Goal: Information Seeking & Learning: Learn about a topic

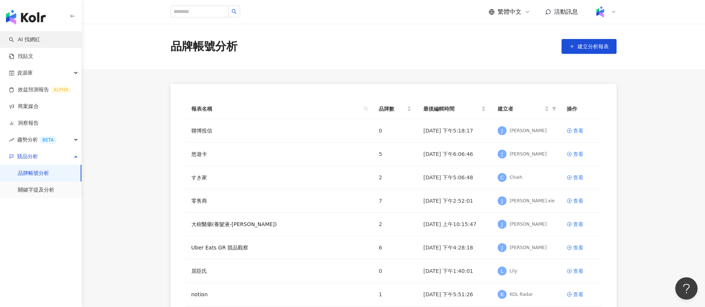
click at [23, 36] on link "AI 找網紅" at bounding box center [24, 39] width 31 height 7
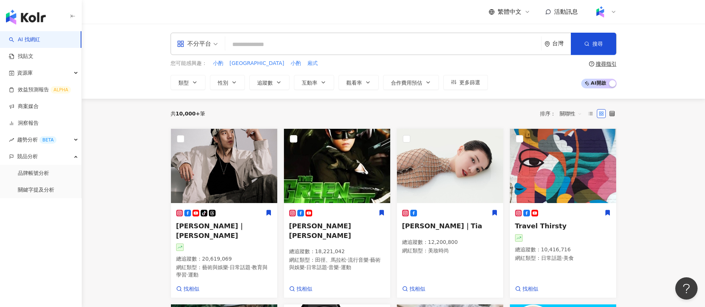
click at [275, 44] on input "search" at bounding box center [383, 45] width 310 height 14
type input "**********"
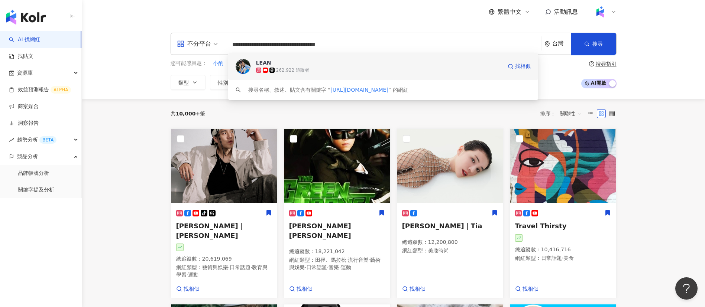
click at [313, 71] on div "262,922 追蹤者" at bounding box center [379, 70] width 246 height 7
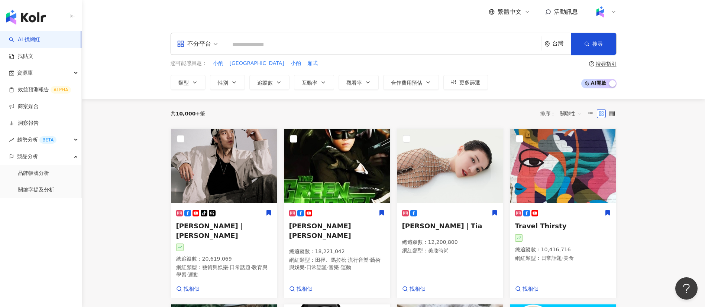
paste input "**********"
type input "**********"
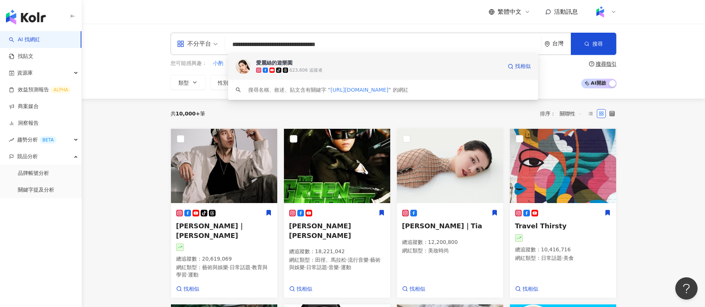
click at [305, 69] on div "623,606 追蹤者" at bounding box center [305, 70] width 33 height 6
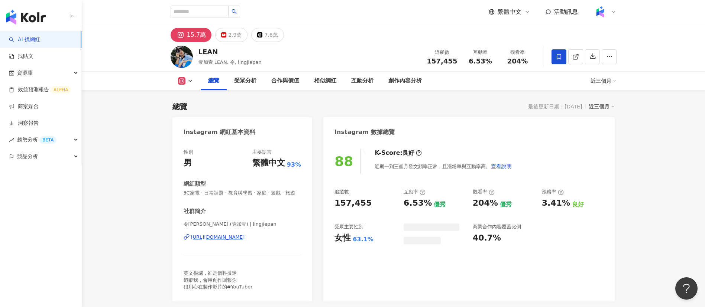
click at [359, 57] on div "LEAN 壹加壹 LEAN, 令, lingjiepan 追蹤數 157,455 互動率 6.53% 觀看率 204%" at bounding box center [394, 56] width 476 height 29
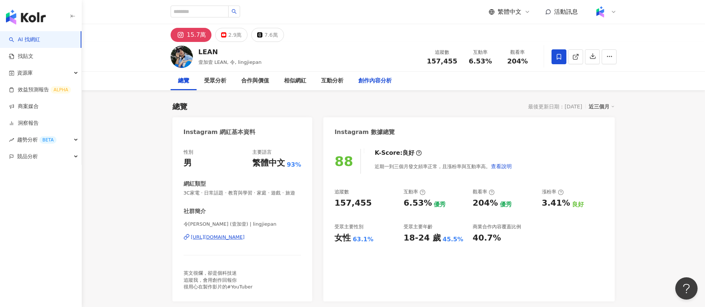
click at [385, 81] on div "創作內容分析" at bounding box center [374, 81] width 33 height 9
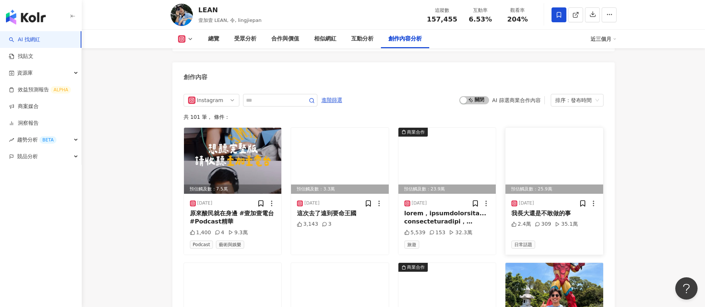
scroll to position [2402, 0]
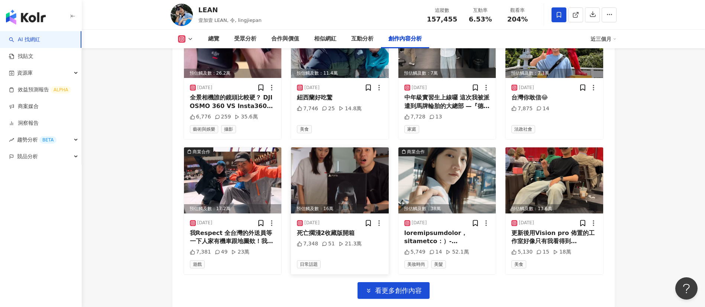
scroll to position [2572, 0]
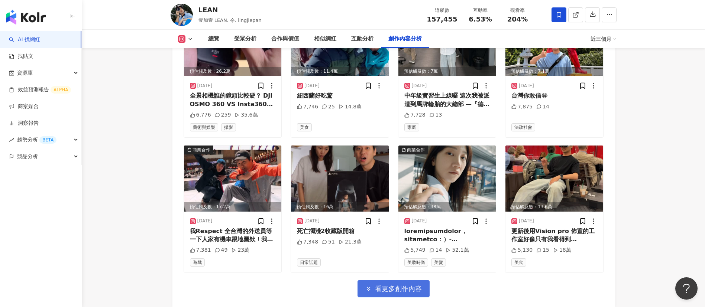
click at [396, 285] on span "看更多創作內容" at bounding box center [398, 289] width 47 height 8
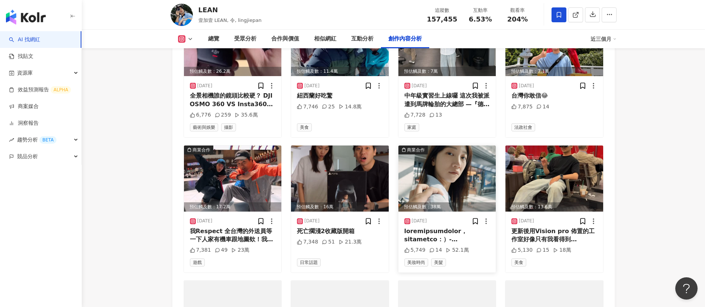
click at [458, 227] on div at bounding box center [447, 235] width 86 height 17
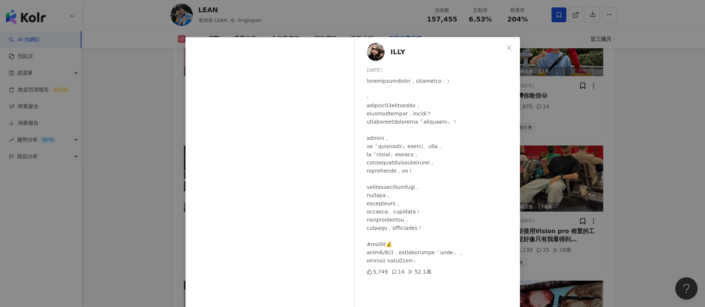
scroll to position [26, 0]
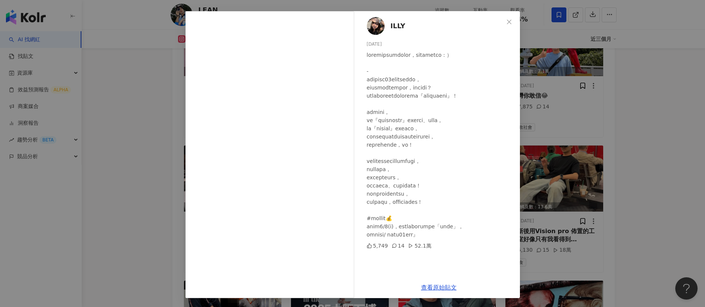
click at [655, 184] on div "ILLY 2025/6/25 5,749 14 52.1萬 查看原始貼文" at bounding box center [352, 153] width 705 height 307
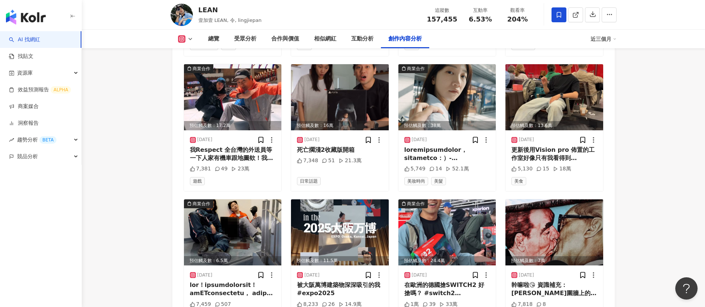
scroll to position [2650, 0]
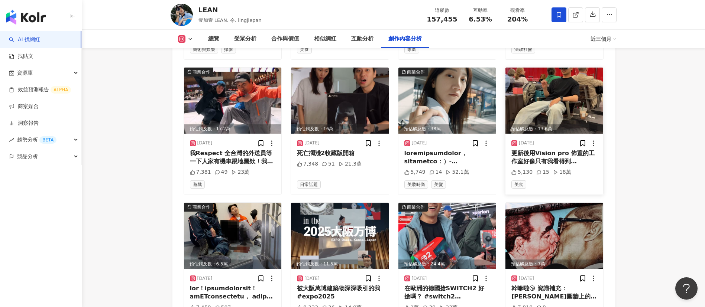
click at [570, 149] on div "更新後用Vision pro 佈置的工作室好像只有我看得到 @apple #visionos26" at bounding box center [554, 157] width 86 height 17
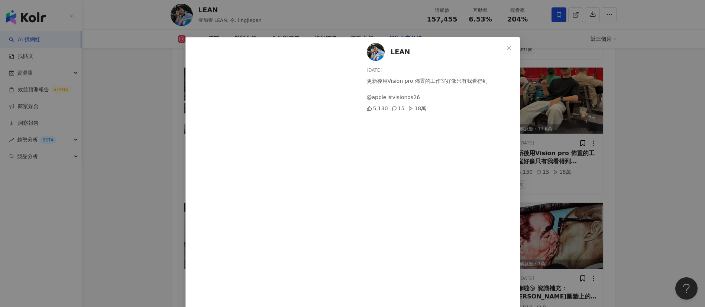
click at [636, 186] on div "LEAN 2025/6/12 更新後用Vision pro 佈置的工作室好像只有我看得到 @apple #visionos26 5,130 15 18萬 查看…" at bounding box center [352, 153] width 705 height 307
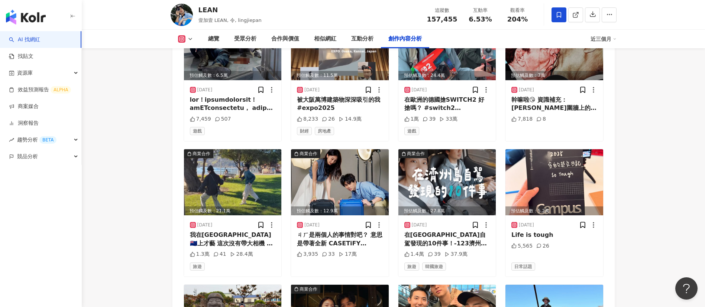
scroll to position [2841, 0]
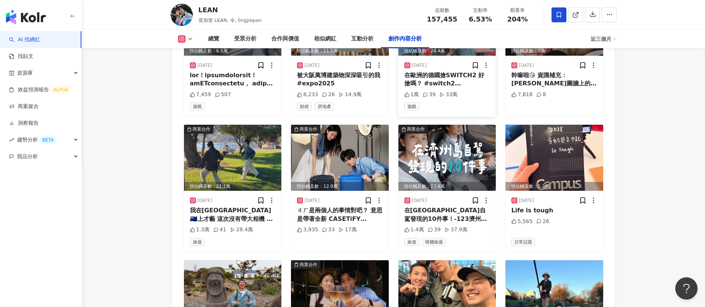
scroll to position [2864, 0]
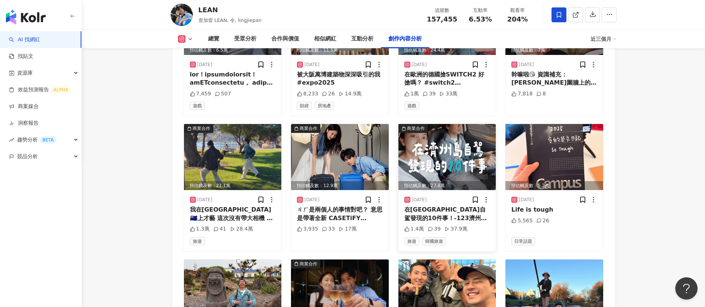
click at [445, 206] on div "在濟州島自駕發現的10件事！ ​​ ​​- ​​123濟州島自駕真簡單～ ​​想體驗舒服的自駕遊，或是輕鬆的濟州島一日遊 ​​都可以到 @kkdaytw 濟州…" at bounding box center [447, 214] width 86 height 17
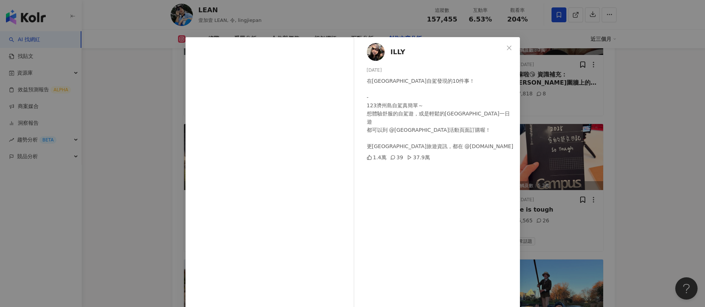
scroll to position [26, 0]
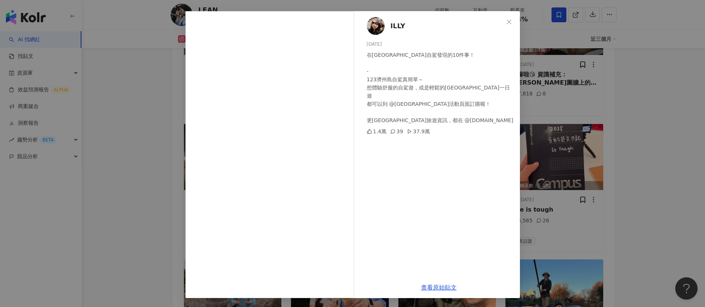
click at [606, 168] on div "ILLY 2025/6/4 在濟州島自駕發現的10件事！ ​​ ​​- ​​123濟州島自駕真簡單～ ​​想體驗舒服的自駕遊，或是輕鬆的濟州島一日遊 ​​都可…" at bounding box center [352, 153] width 705 height 307
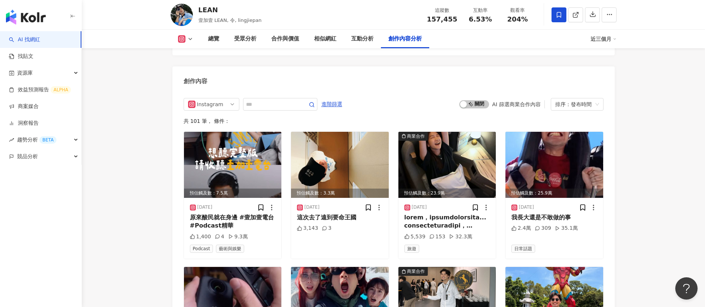
scroll to position [2163, 0]
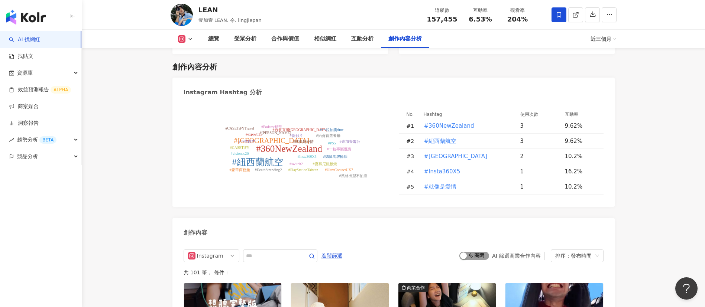
click at [472, 252] on span "啟動 關閉" at bounding box center [474, 256] width 30 height 8
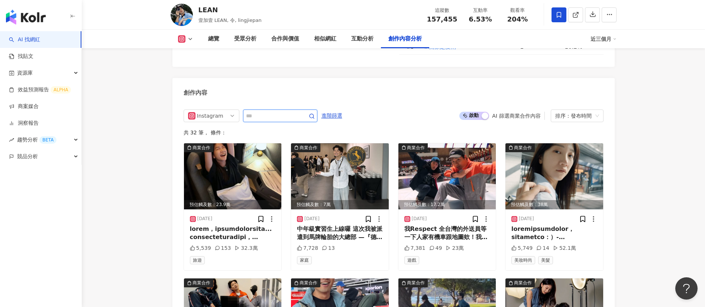
click at [284, 111] on input "text" at bounding box center [272, 115] width 52 height 9
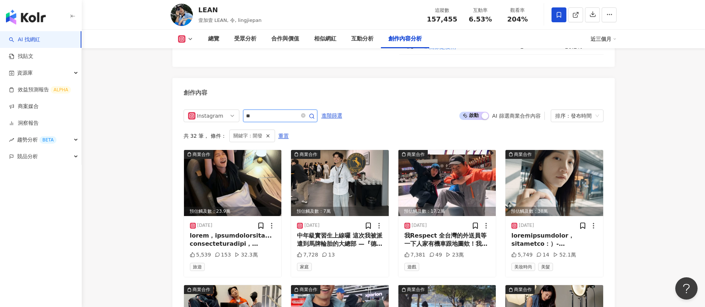
scroll to position [2261, 0]
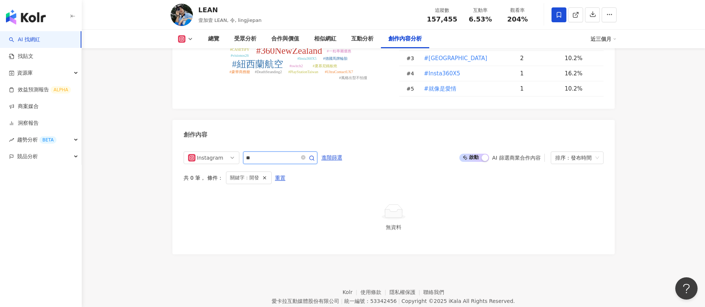
click at [265, 153] on input "**" at bounding box center [272, 157] width 52 height 9
click at [249, 153] on input "**" at bounding box center [272, 157] width 52 height 9
type input "*"
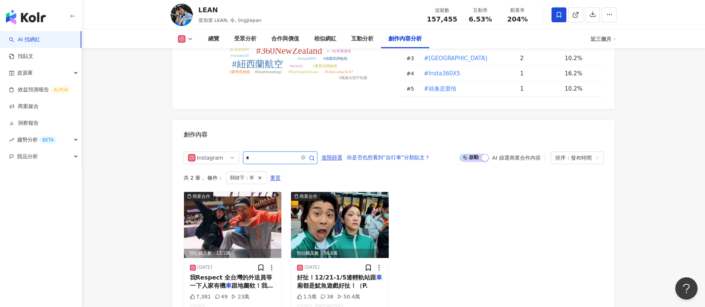
scroll to position [2303, 0]
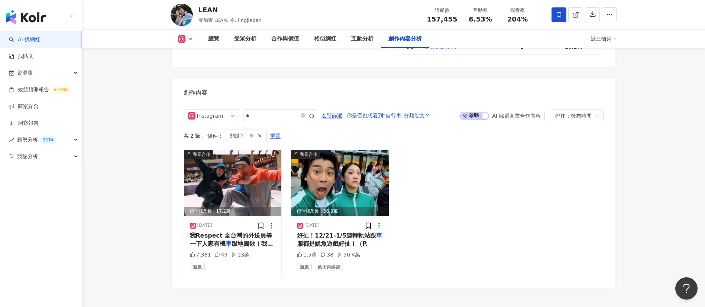
click at [440, 188] on div "商業合作 預估觸及數：17.2萬 2025/7/11 我Respect 全台灣的外送員 ​​等一下人家有機 車 跟地圖欸！ ​​ ​​我跟 @jaychang…" at bounding box center [394, 214] width 420 height 128
click at [232, 240] on span "跟地圖欸！ ​​ ​​我跟 @jaychang0127 說到做到！親手把獎品送給觀眾了 ​​謝謝一路上的人幫助，沒有你們貨物是無法送達的～ ​​ ​​死亡擱淺…" at bounding box center [232, 306] width 85 height 132
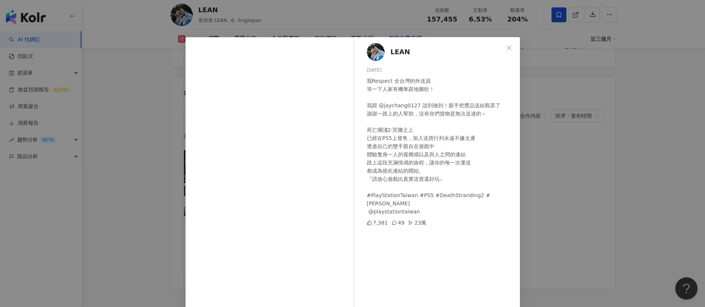
click at [580, 223] on div "LEAN 2025/7/11 我Respect 全台灣的外送員 ​​等一下人家有機車跟地圖欸！ ​​ ​​我跟 @jaychang0127 說到做到！親手把獎…" at bounding box center [352, 153] width 705 height 307
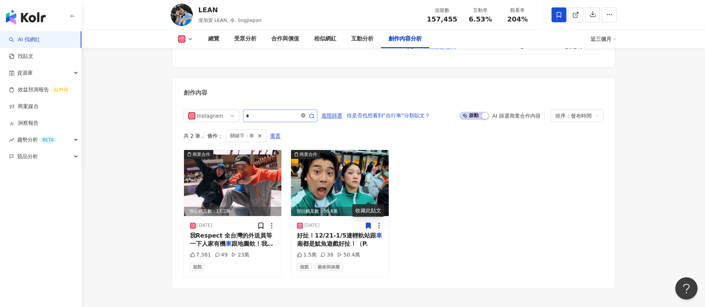
click at [305, 113] on icon "close-circle" at bounding box center [303, 115] width 4 height 4
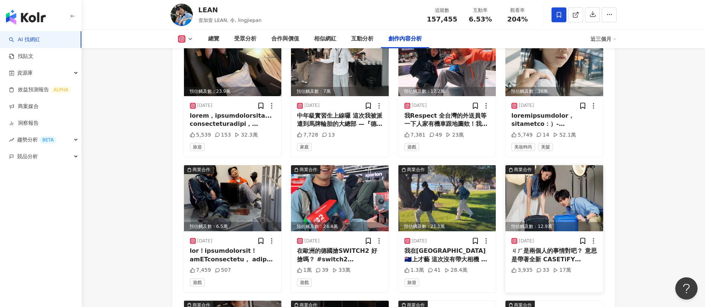
scroll to position [2496, 0]
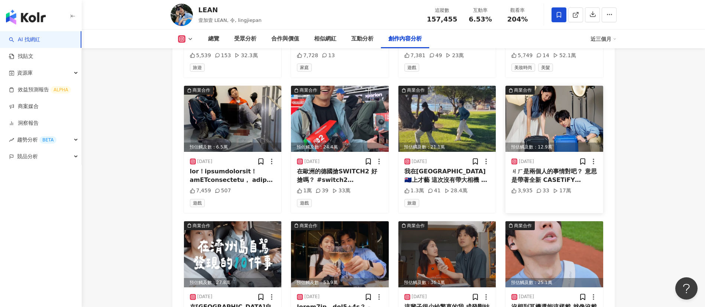
click at [559, 168] on div "ㄐㄏ是兩個人的事情對吧？ 意思是帶著全新 CASETiFY Bounce 行李箱 兩個人都在機場集合後才能出發啊！ 🔵 三款經典顏色 + 客製化設計 🔴 21…" at bounding box center [554, 176] width 86 height 17
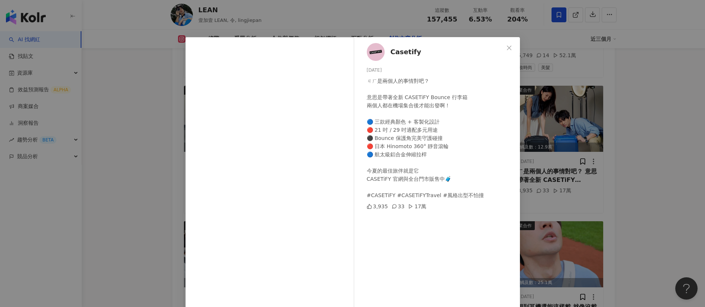
click at [644, 194] on div "Casetify 2025/6/6 ㄐㄏ是兩個人的事情對吧？ 意思是帶著全新 CASETiFY Bounce 行李箱 兩個人都在機場集合後才能出發啊！ 🔵 三…" at bounding box center [352, 153] width 705 height 307
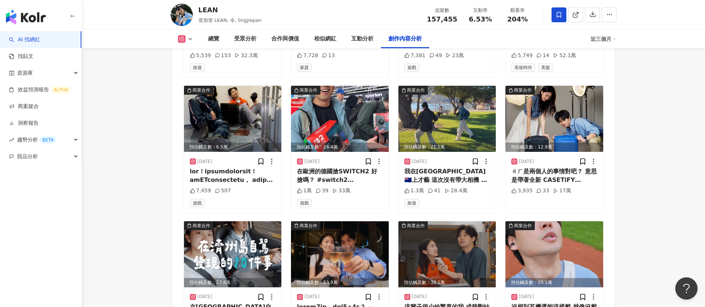
scroll to position [2626, 0]
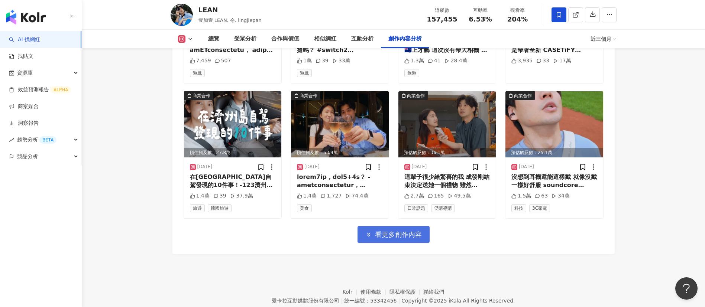
click at [388, 231] on span "看更多創作內容" at bounding box center [398, 235] width 47 height 8
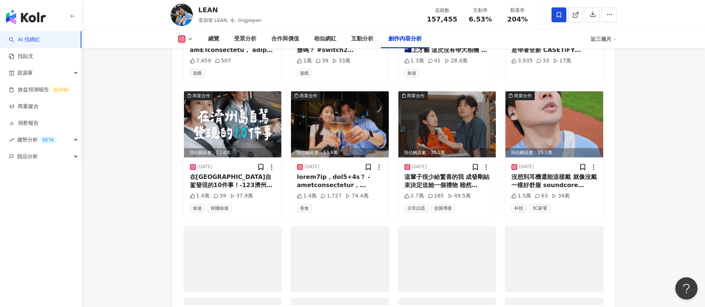
scroll to position [2695, 0]
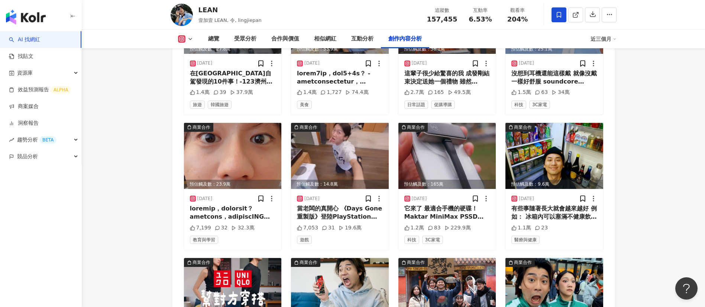
scroll to position [2733, 0]
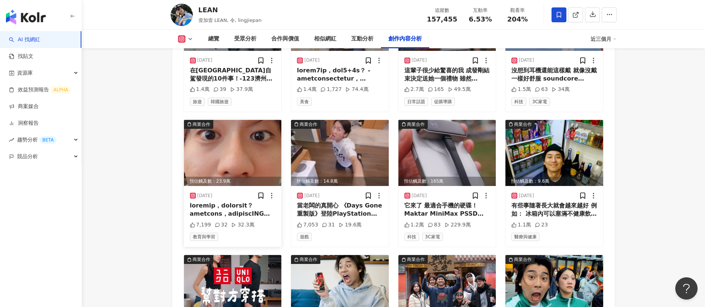
click at [228, 202] on div at bounding box center [233, 210] width 86 height 17
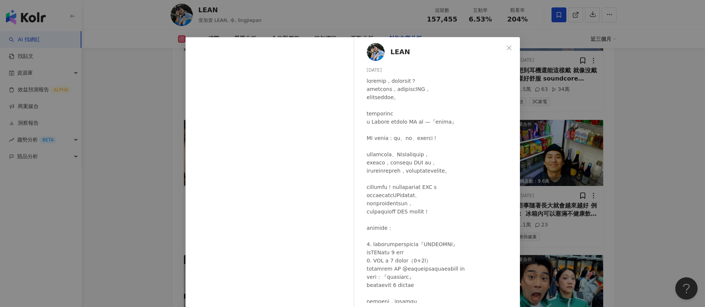
scroll to position [30, 0]
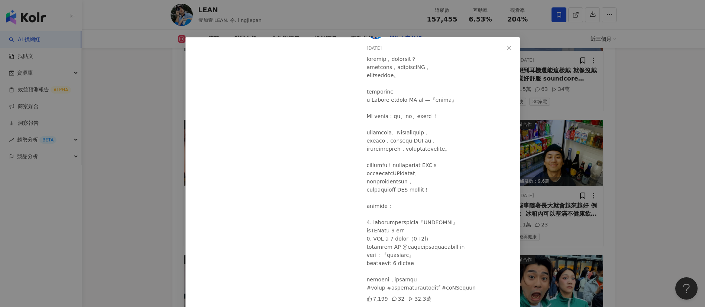
click at [625, 184] on div "LEAN 2025/4/28 7,199 32 32.3萬 查看原始貼文" at bounding box center [352, 153] width 705 height 307
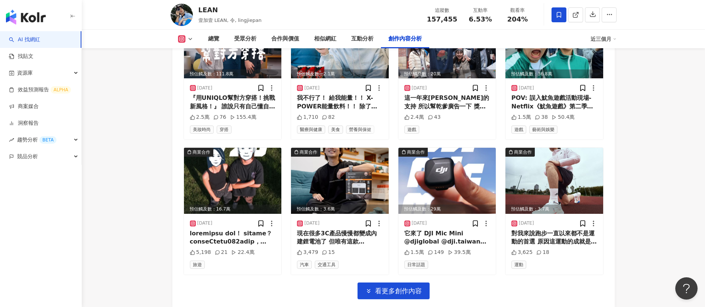
scroll to position [2981, 0]
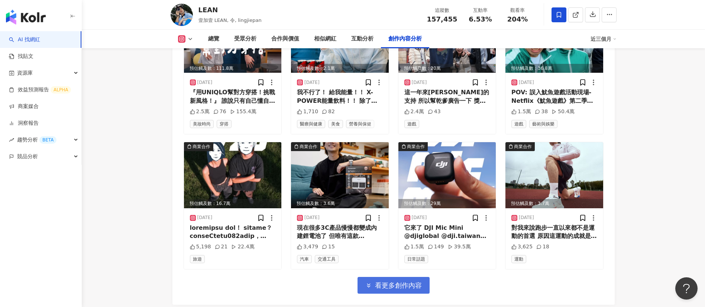
click at [389, 282] on span "看更多創作內容" at bounding box center [398, 286] width 47 height 8
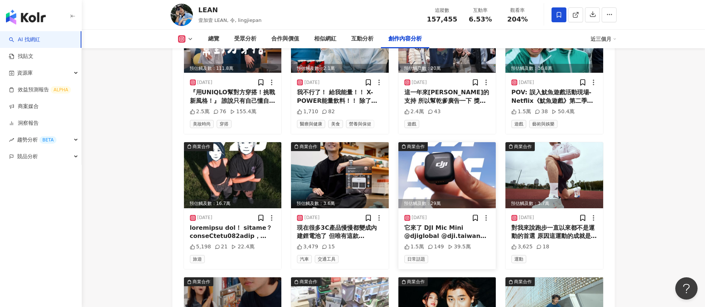
scroll to position [3092, 0]
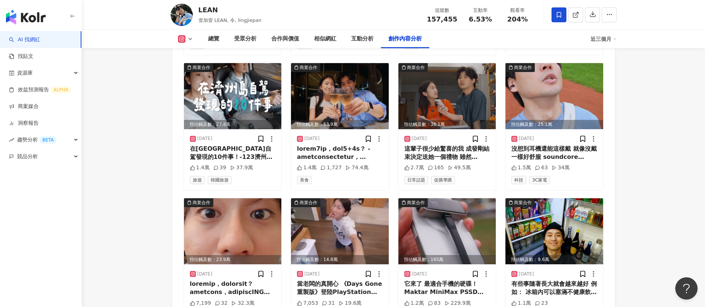
scroll to position [2655, 0]
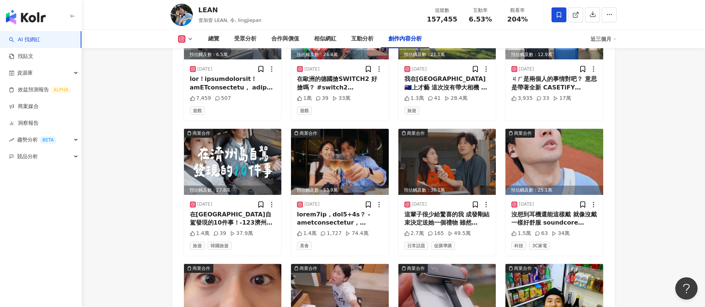
scroll to position [2590, 0]
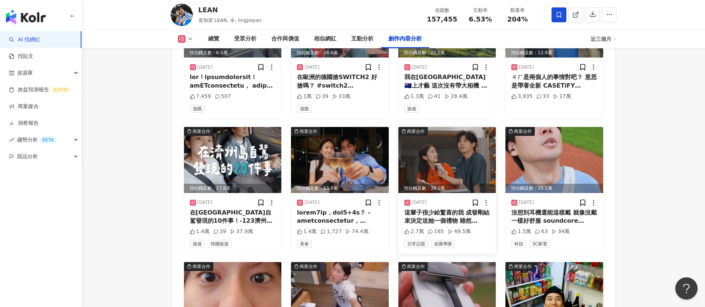
click at [439, 209] on div "這輩子很少給驚喜的我 成發剛結束決定送她一個禮物 雖然Beybey很落賽 但是看到實體成發照還是很感動 所以提供折扣碼：520LEAN 優惠內容：映畫本、無框…" at bounding box center [447, 217] width 86 height 17
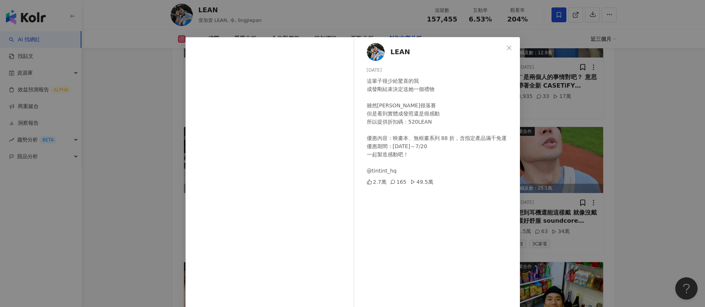
click at [665, 150] on div "LEAN 2025/5/20 這輩子很少給驚喜的我 成發剛結束決定送她一個禮物 雖然Beybey很落賽 但是看到實體成發照還是很感動 所以提供折扣碼：520L…" at bounding box center [352, 153] width 705 height 307
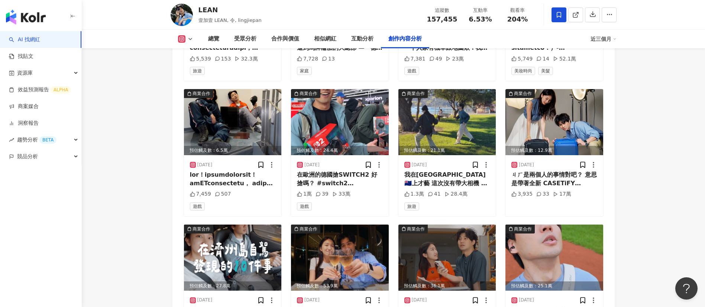
scroll to position [2493, 0]
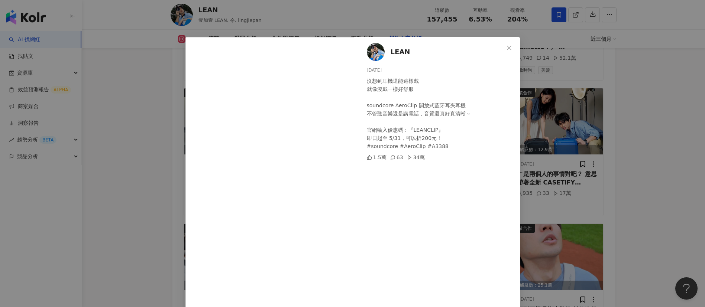
click at [644, 156] on div "LEAN 2025/5/12 沒想到耳機還能這樣戴 就像沒戴一樣好舒服 soundcore AeroClip 開放式藍牙耳夾耳機 不管聽音樂還是講電話，音質還…" at bounding box center [352, 153] width 705 height 307
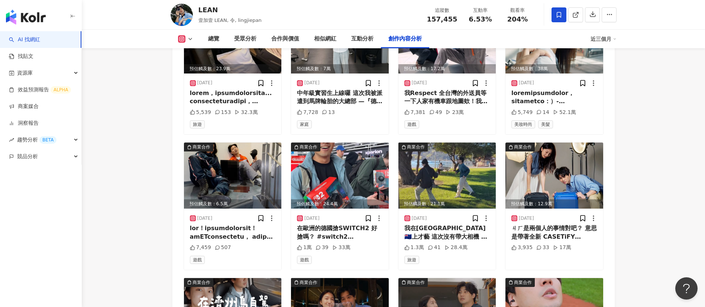
scroll to position [2439, 0]
click at [430, 225] on div "我在紐西蘭🇳🇿上才藝 這次沒有帶大相機 只有Insta360相機也是能出大片 絕對是出門旅行記錄必備良藥 @insta360tw @purenewzealan…" at bounding box center [447, 233] width 86 height 17
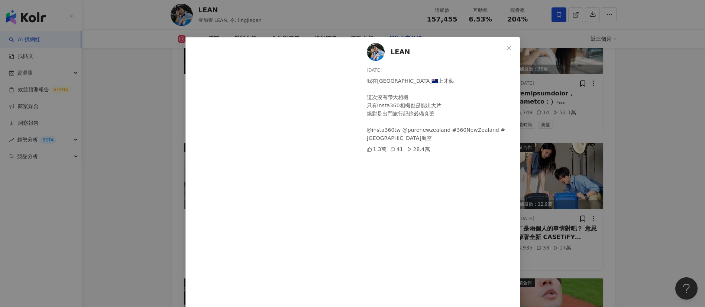
scroll to position [26, 0]
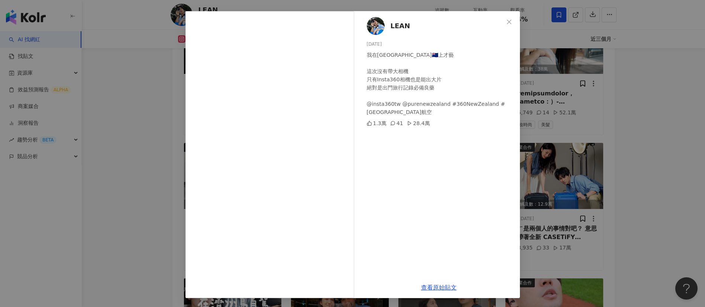
click at [580, 251] on div "LEAN 2025/6/7 我在紐西蘭🇳🇿上才藝 這次沒有帶大相機 只有Insta360相機也是能出大片 絕對是出門旅行記錄必備良藥 @insta360tw …" at bounding box center [352, 153] width 705 height 307
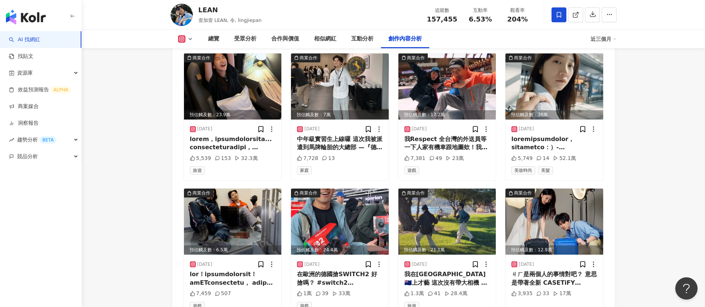
scroll to position [2391, 0]
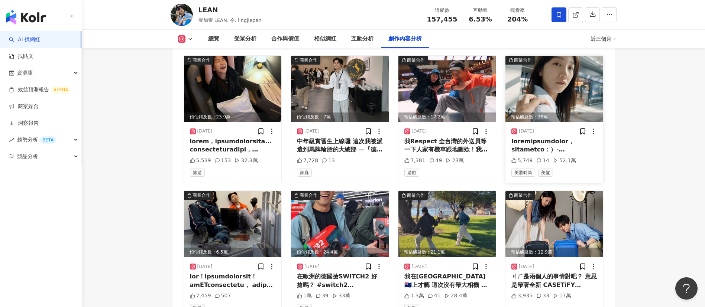
click at [559, 137] on div at bounding box center [554, 145] width 86 height 17
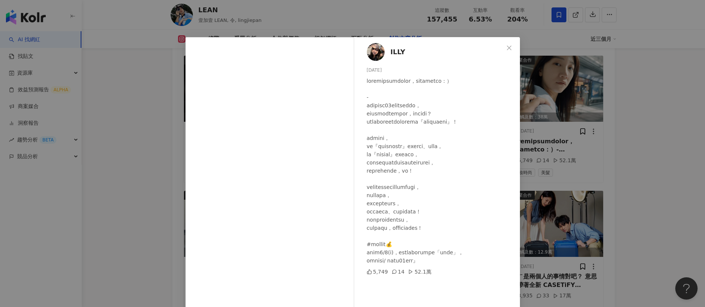
click at [626, 191] on div "ILLY 2025/6/25 5,749 14 52.1萬 查看原始貼文" at bounding box center [352, 153] width 705 height 307
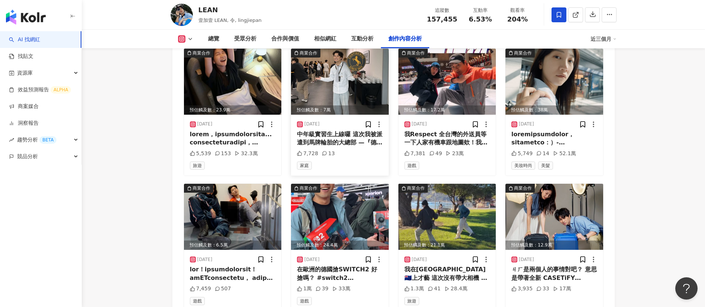
scroll to position [2398, 0]
click at [452, 131] on div "我Respect 全台灣的外送員 ​​等一下人家有機車跟地圖欸！ ​​ ​​我跟 @jaychang0127 說到做到！親手把獎品送給觀眾了 ​​謝謝一路上的…" at bounding box center [447, 139] width 86 height 17
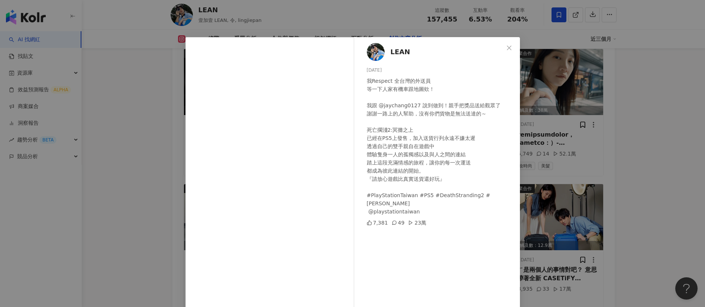
click at [400, 176] on div "我Respect 全台灣的外送員 ​​等一下人家有機車跟地圖欸！ ​​ ​​我跟 @jaychang0127 說到做到！親手把獎品送給觀眾了 ​​謝謝一路上的…" at bounding box center [440, 146] width 147 height 139
click at [595, 195] on div "LEAN 2025/7/11 我Respect 全台灣的外送員 ​​等一下人家有機車跟地圖欸！ ​​ ​​我跟 @jaychang0127 說到做到！親手把獎…" at bounding box center [352, 153] width 705 height 307
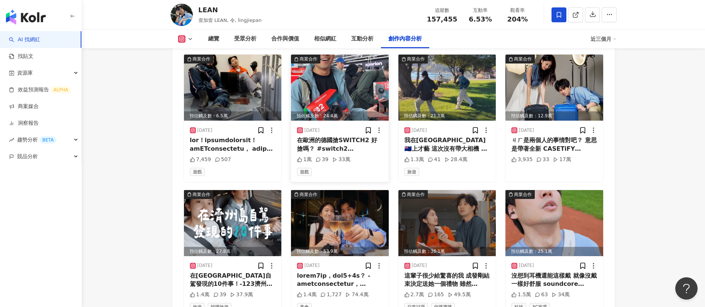
scroll to position [2528, 0]
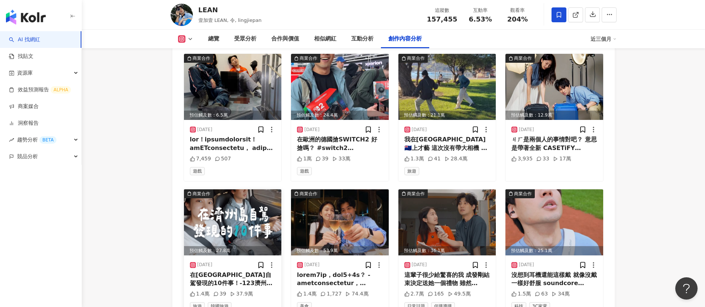
click at [235, 271] on div "在濟州島自駕發現的10件事！ ​​ ​​- ​​123濟州島自駕真簡單～ ​​想體驗舒服的自駕遊，或是輕鬆的濟州島一日遊 ​​都可以到 @kkdaytw 濟州…" at bounding box center [233, 279] width 86 height 17
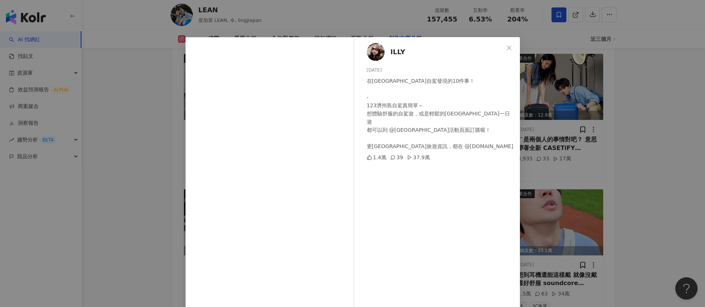
scroll to position [26, 0]
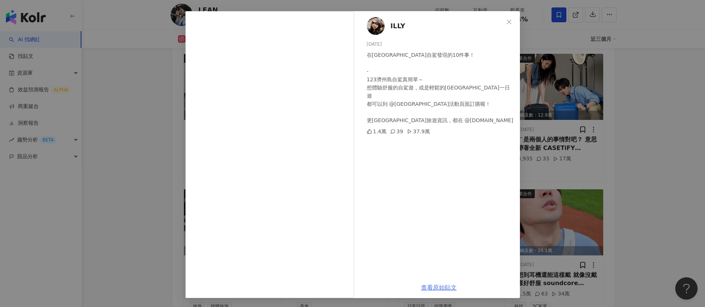
click at [440, 288] on link "查看原始貼文" at bounding box center [439, 287] width 36 height 7
click at [625, 147] on div "ILLY 2025/6/4 在濟州島自駕發現的10件事！ ​​ ​​- ​​123濟州島自駕真簡單～ ​​想體驗舒服的自駕遊，或是輕鬆的濟州島一日遊 ​​都可…" at bounding box center [352, 153] width 705 height 307
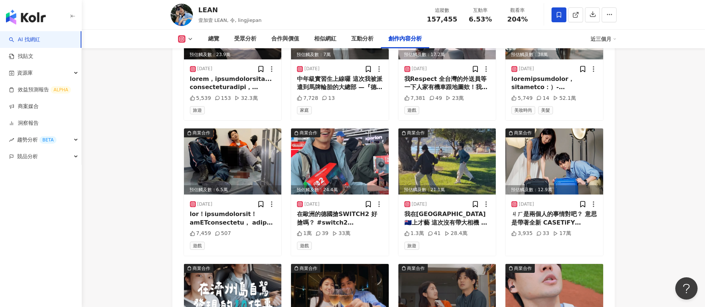
scroll to position [2452, 0]
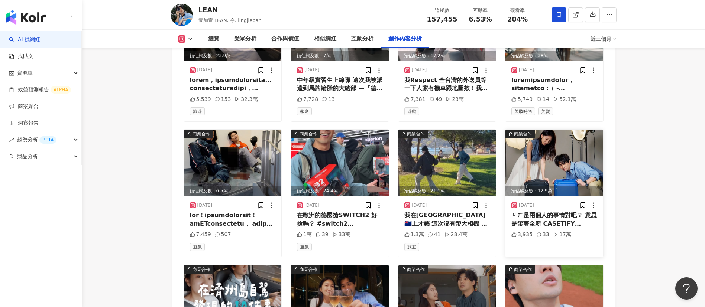
click at [522, 211] on div "ㄐㄏ是兩個人的事情對吧？ 意思是帶著全新 CASETiFY Bounce 行李箱 兩個人都在機場集合後才能出發啊！ 🔵 三款經典顏色 + 客製化設計 🔴 21…" at bounding box center [554, 219] width 86 height 17
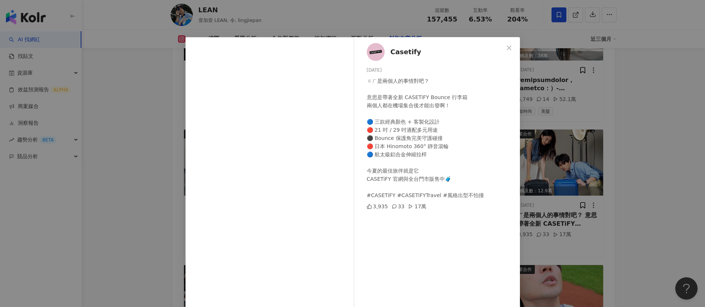
click at [583, 191] on div "Casetify 2025/6/6 ㄐㄏ是兩個人的事情對吧？ 意思是帶著全新 CASETiFY Bounce 行李箱 兩個人都在機場集合後才能出發啊！ 🔵 三…" at bounding box center [352, 153] width 705 height 307
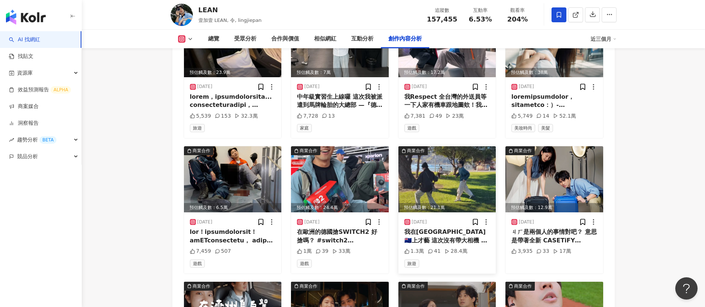
scroll to position [2525, 0]
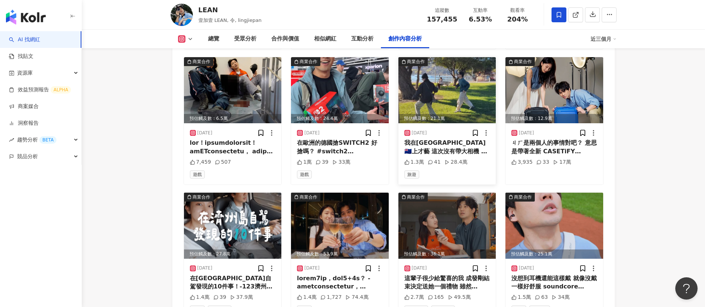
click at [444, 139] on div "我在紐西蘭🇳🇿上才藝 這次沒有帶大相機 只有Insta360相機也是能出大片 絕對是出門旅行記錄必備良藥 @insta360tw @purenewzealan…" at bounding box center [447, 147] width 86 height 17
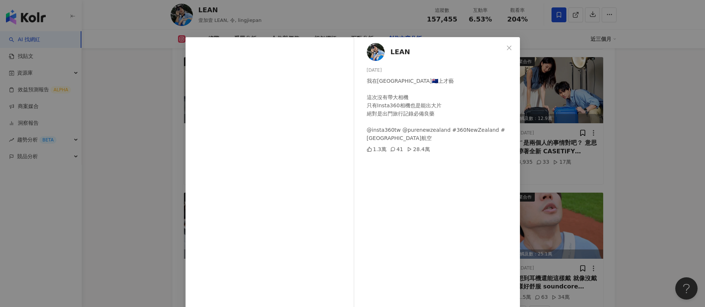
scroll to position [26, 0]
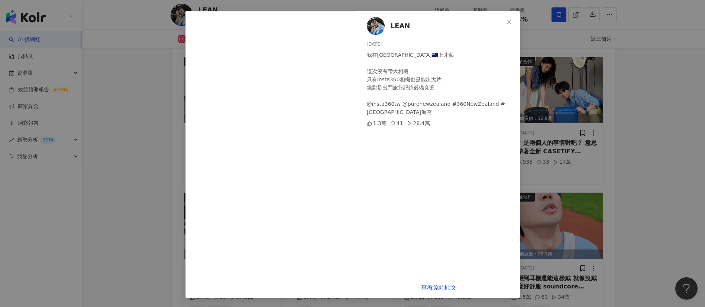
click at [444, 215] on div "LEAN 2025/6/7 我在紐西蘭🇳🇿上才藝 這次沒有帶大相機 只有Insta360相機也是能出大片 絕對是出門旅行記錄必備良藥 @insta360tw …" at bounding box center [439, 144] width 162 height 266
click at [630, 210] on div "LEAN 2025/6/7 我在紐西蘭🇳🇿上才藝 這次沒有帶大相機 只有Insta360相機也是能出大片 絕對是出門旅行記錄必備良藥 @insta360tw …" at bounding box center [352, 153] width 705 height 307
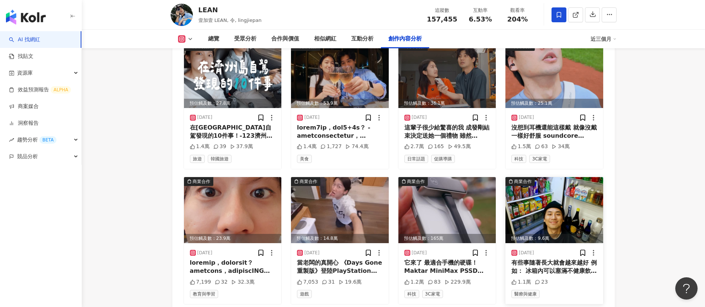
scroll to position [2675, 0]
click at [546, 124] on div "沒想到耳機還能這樣戴 就像沒戴一樣好舒服 soundcore AeroClip 開放式藍牙耳夾耳機 不管聽音樂還是講電話，音質還真好真清晰～ 官網輸入優惠碼：…" at bounding box center [554, 132] width 86 height 17
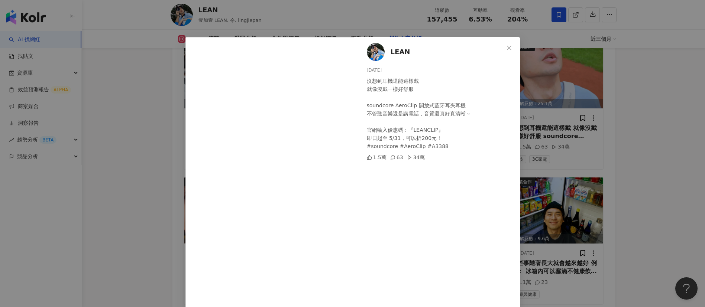
scroll to position [26, 0]
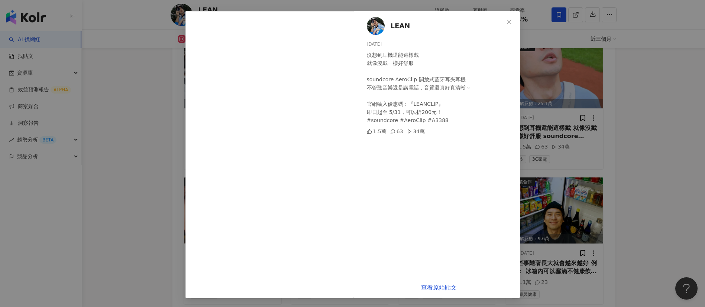
click at [411, 210] on div "LEAN 2025/5/12 沒想到耳機還能這樣戴 就像沒戴一樣好舒服 soundcore AeroClip 開放式藍牙耳夾耳機 不管聽音樂還是講電話，音質還…" at bounding box center [439, 144] width 162 height 266
click at [400, 248] on div "LEAN 2025/5/12 沒想到耳機還能這樣戴 就像沒戴一樣好舒服 soundcore AeroClip 開放式藍牙耳夾耳機 不管聽音樂還是講電話，音質還…" at bounding box center [439, 144] width 162 height 266
click at [608, 158] on div "LEAN 2025/5/12 沒想到耳機還能這樣戴 就像沒戴一樣好舒服 soundcore AeroClip 開放式藍牙耳夾耳機 不管聽音樂還是講電話，音質還…" at bounding box center [352, 153] width 705 height 307
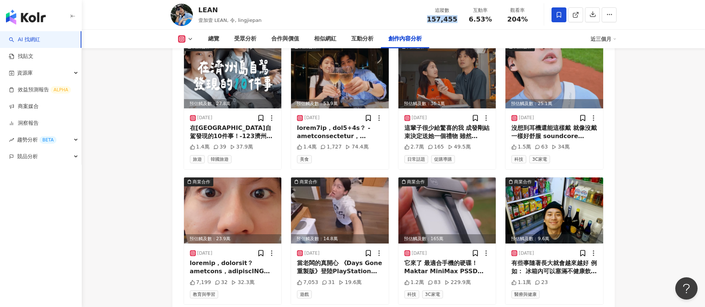
drag, startPoint x: 459, startPoint y: 21, endPoint x: 432, endPoint y: 21, distance: 27.1
click at [432, 21] on div "追蹤數 157,455" at bounding box center [442, 15] width 39 height 16
copy span "157,455"
drag, startPoint x: 488, startPoint y: 23, endPoint x: 461, endPoint y: 20, distance: 27.3
click at [461, 20] on div "追蹤數 157,455 互動率 6.53% 觀看率 204%" at bounding box center [480, 15] width 114 height 22
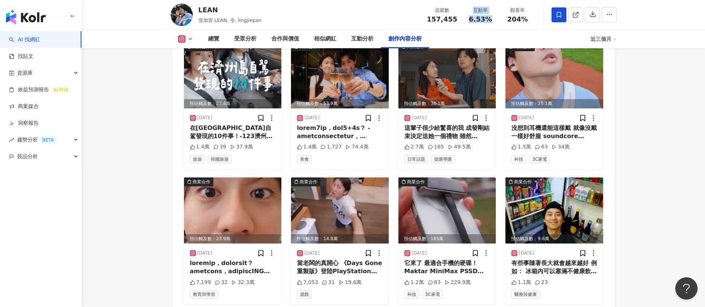
copy div "互動率 6.53%"
click at [492, 20] on div "6.53%" at bounding box center [480, 19] width 28 height 7
drag, startPoint x: 491, startPoint y: 20, endPoint x: 467, endPoint y: 20, distance: 23.8
click at [467, 20] on div "6.53%" at bounding box center [480, 19] width 28 height 7
copy span "6.53%"
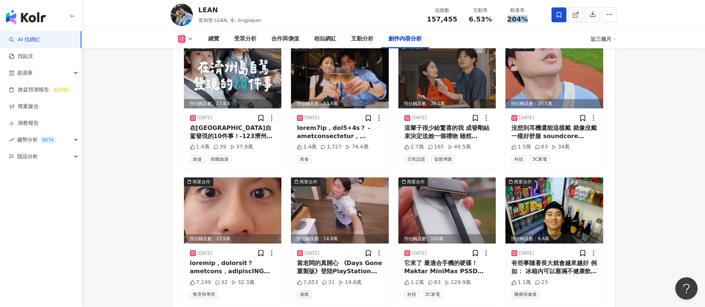
drag, startPoint x: 528, startPoint y: 21, endPoint x: 506, endPoint y: 19, distance: 21.3
click at [506, 19] on div "204%" at bounding box center [518, 19] width 28 height 7
copy span "204%"
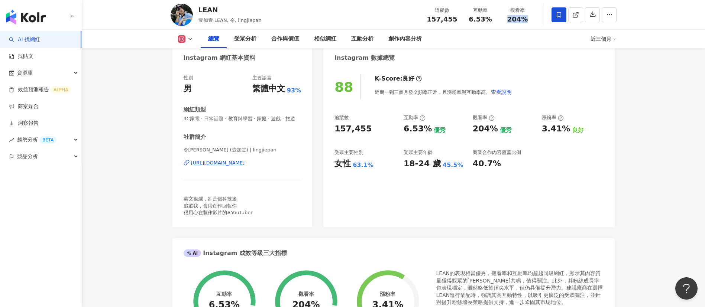
scroll to position [228, 0]
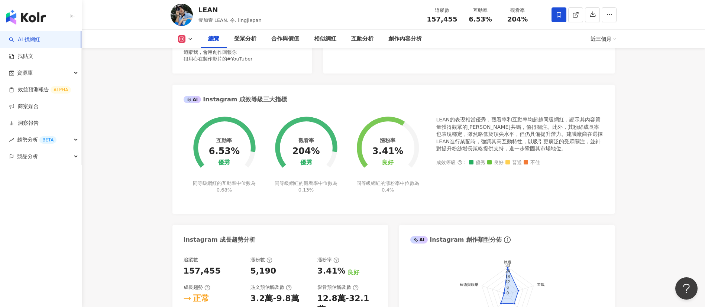
click at [346, 91] on div "AI Instagram 成效等級三大指標" at bounding box center [393, 97] width 442 height 24
click at [411, 95] on div "AI Instagram 成效等級三大指標" at bounding box center [393, 97] width 442 height 24
click at [432, 88] on div "Instagram 網紅基本資料 性別 男 主要語言 繁體中文 93% 網紅類型 3C家電 · 日常話題 · 教育與學習 · 家庭 · 遊戲 · 旅遊 社群簡…" at bounding box center [393, 174] width 442 height 570
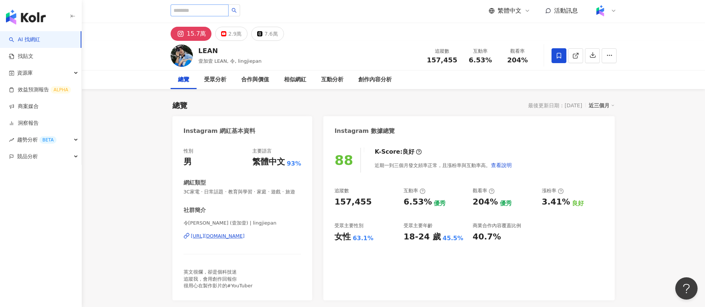
scroll to position [0, 0]
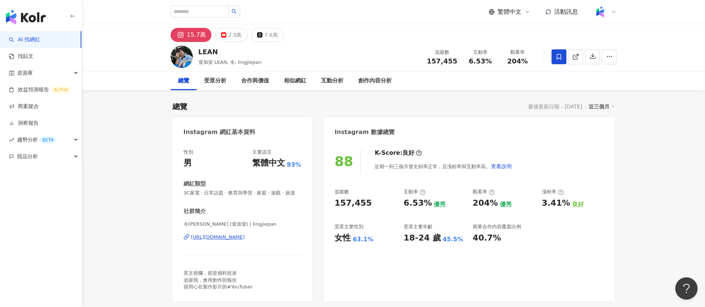
click at [33, 20] on img "button" at bounding box center [26, 17] width 40 height 15
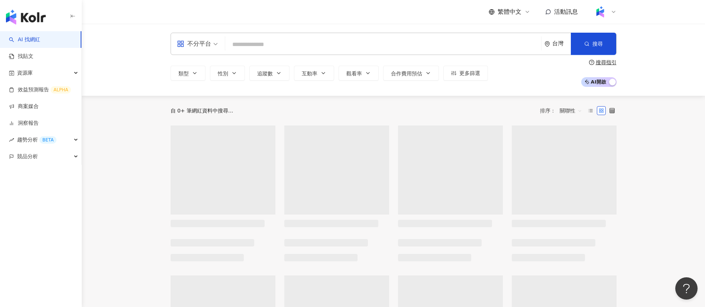
click at [305, 44] on input "search" at bounding box center [383, 45] width 310 height 14
type input "**********"
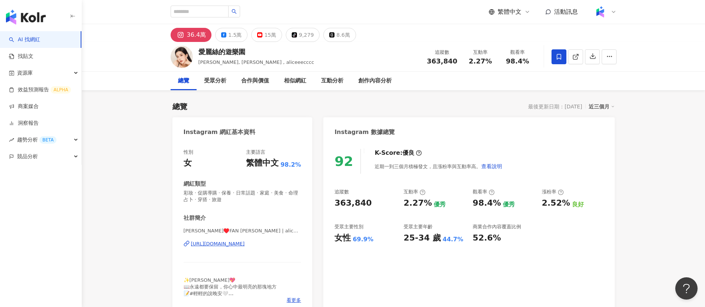
scroll to position [2, 0]
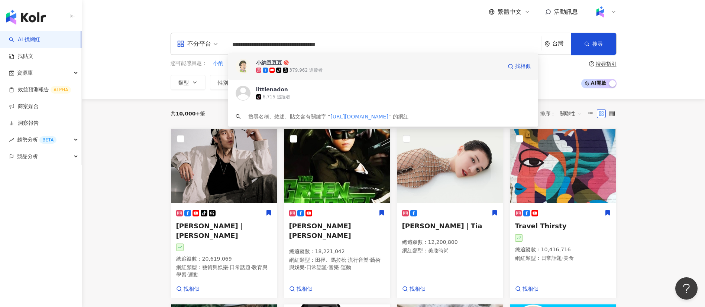
click at [316, 72] on div "379,962 追蹤者" at bounding box center [305, 70] width 33 height 6
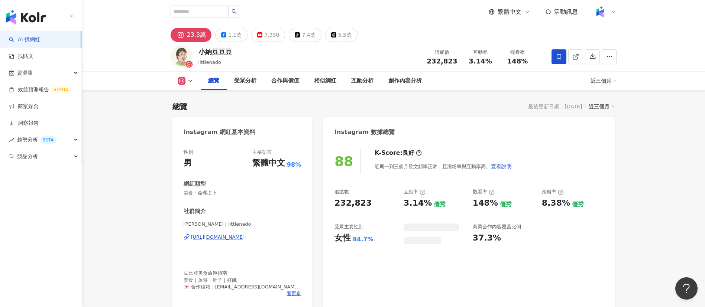
click at [366, 65] on div "小納豆豆豆 littlenado 追蹤數 232,823 互動率 3.14% 觀看率 148%" at bounding box center [394, 56] width 476 height 29
click at [394, 84] on div "創作內容分析" at bounding box center [404, 81] width 33 height 9
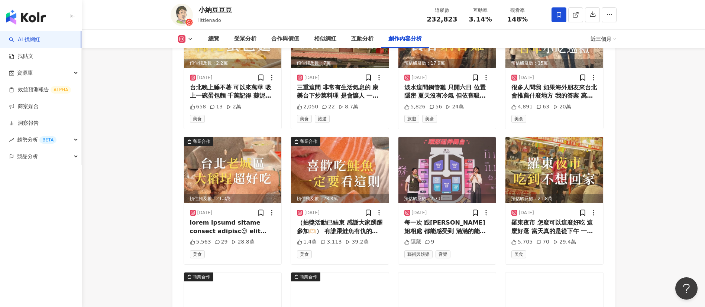
scroll to position [2296, 0]
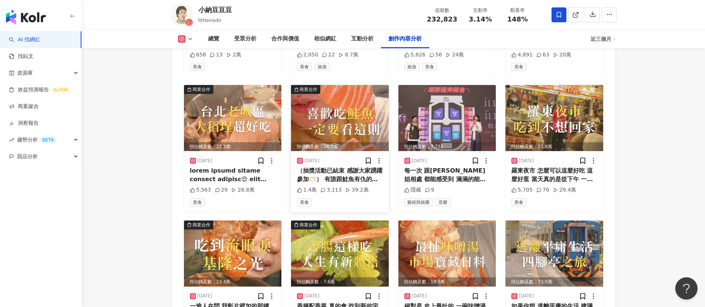
click at [354, 168] on div "（抽獎活動已結束 感謝大家踴躍參加🫶🏻） 有誰跟鮭魚有仇的 今天豆比登開團 我們一起來去爭鮮 吃鮭魚祖宗十八代🍣 他們鮭魚 一週六天 天天從挪威空運來台 要吃…" at bounding box center [340, 175] width 86 height 17
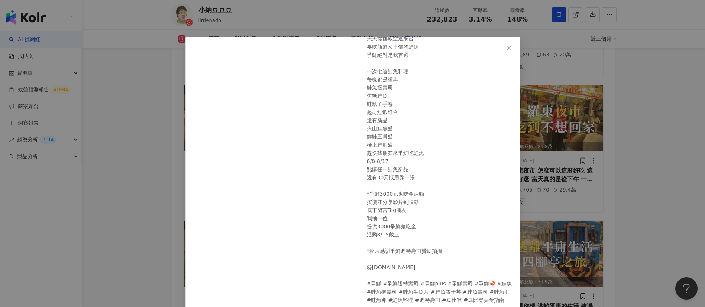
scroll to position [118, 0]
click at [613, 185] on div "小納豆豆豆 2025/8/11 （抽獎活動已結束 感謝大家踴躍參加🫶🏻） 有誰跟鮭魚有仇的 今天豆比登開團 我們一起來去爭鮮 吃鮭魚祖宗十八代🍣 他們鮭魚 一…" at bounding box center [352, 153] width 705 height 307
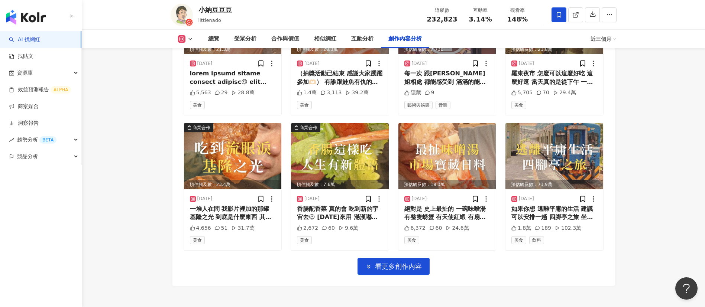
scroll to position [2561, 0]
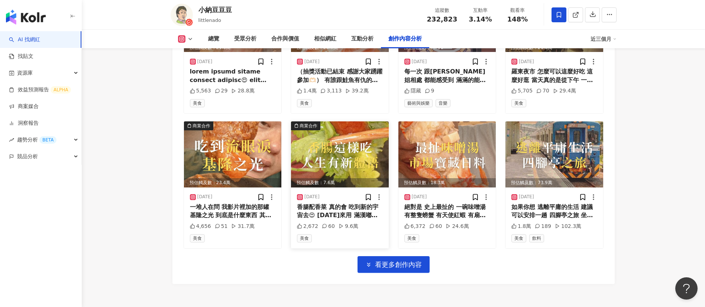
click at [333, 203] on div "香腸配香菜 真的會 吃到新的宇宙去😍 今天來用 滿漢嘟嘟好小香腸 兩種口味吃宵夜 蒜香以及 青花椒口味 我最喜歡香腸 烤到微焦微脆 這時配一口白飯 真的很犯規…" at bounding box center [340, 211] width 86 height 17
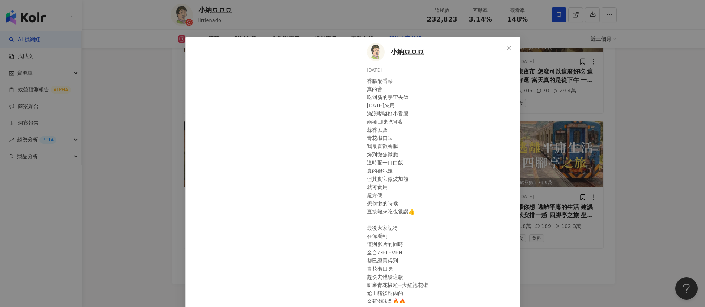
scroll to position [63, 0]
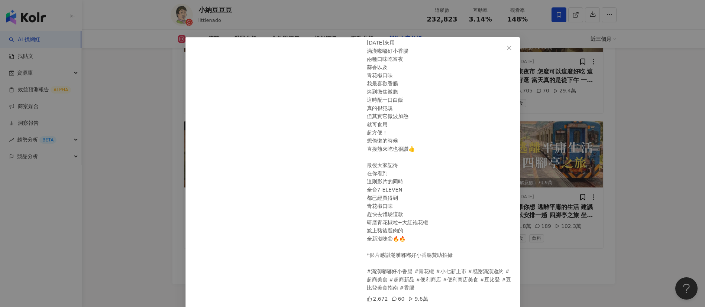
click at [656, 180] on div "小納豆豆豆 2025/8/4 香腸配香菜 真的會 吃到新的宇宙去😍 今天來用 滿漢嘟嘟好小香腸 兩種口味吃宵夜 蒜香以及 青花椒口味 我最喜歡香腸 烤到微焦微…" at bounding box center [352, 153] width 705 height 307
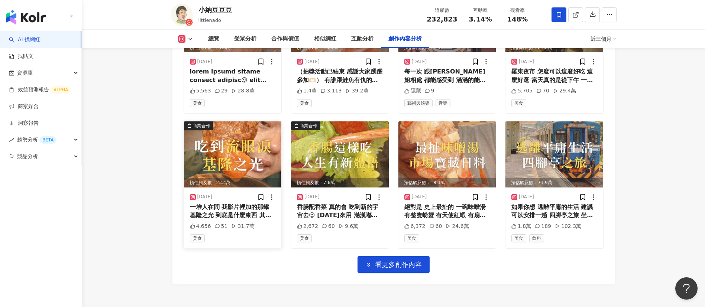
click at [218, 204] on div "一堆人在問 我影片裡加的那罐 基隆之光 到底是什麼東西 其實就是 味噌辣椒醬 我從小吃到大 超級百搭 今天帶上台式炸雞 日式牛丼飯 還有美式披薩 吃給你們看 …" at bounding box center [233, 211] width 86 height 17
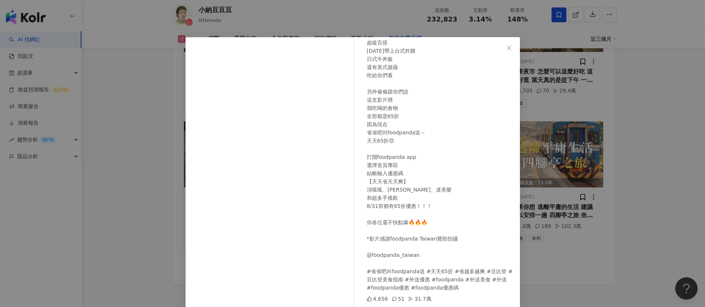
scroll to position [26, 0]
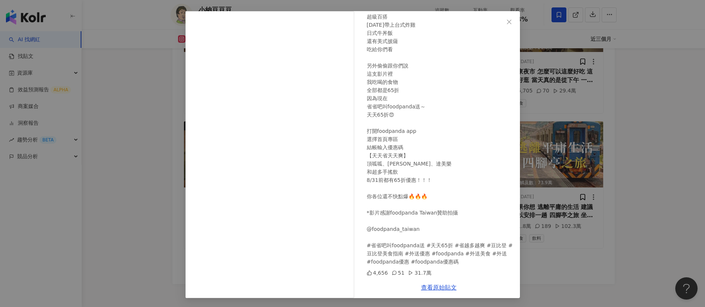
click at [575, 232] on div "小納豆豆豆 2025/8/5 一堆人在問 我影片裡加的那罐 基隆之光 到底是什麼東西 其實就是 味噌辣椒醬 我從小吃到大 超級百搭 今天帶上台式炸雞 日式牛丼…" at bounding box center [352, 153] width 705 height 307
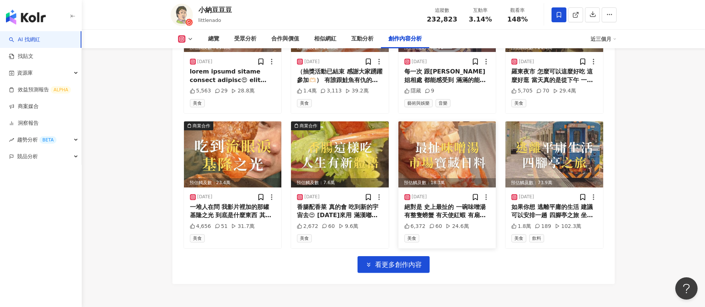
click at [403, 261] on span "看更多創作內容" at bounding box center [398, 265] width 47 height 8
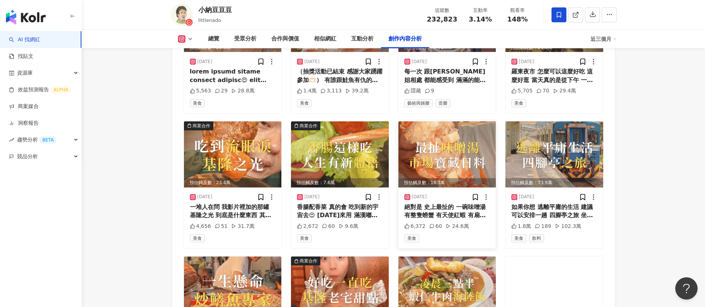
scroll to position [2702, 0]
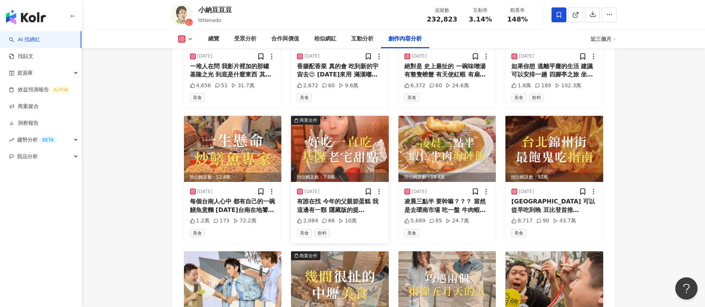
click at [337, 198] on div "有誰在找 今年的父親節蛋糕 我這邊有一顆 隱藏版的提拉米蘇 由基隆知名的老宅甜點 《金派》操刀 特別選用 葡萄牙爵士提諾10年馬德拉 讓起司與葡萄酒 產生完美…" at bounding box center [340, 206] width 86 height 17
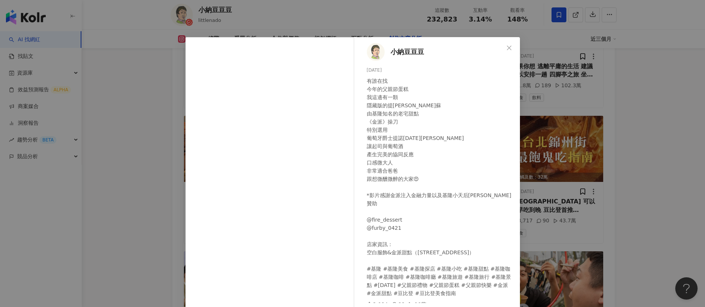
scroll to position [26, 0]
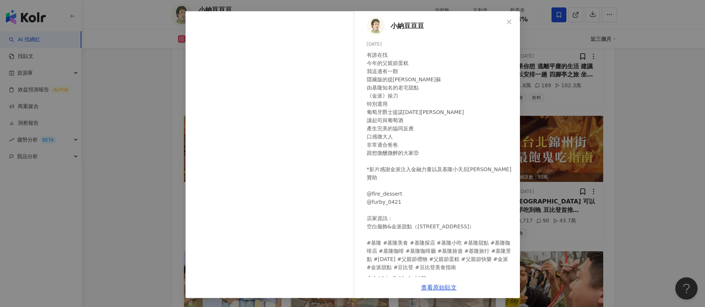
click at [447, 234] on div "有誰在找 今年的父親節蛋糕 我這邊有一顆 隱藏版的提拉米蘇 由基隆知名的老宅甜點 《金派》操刀 特別選用 葡萄牙爵士提諾10年馬德拉 讓起司與葡萄酒 產生完美…" at bounding box center [440, 161] width 147 height 221
click at [601, 192] on div "小納豆豆豆 2025/7/28 有誰在找 今年的父親節蛋糕 我這邊有一顆 隱藏版的提拉米蘇 由基隆知名的老宅甜點 《金派》操刀 特別選用 葡萄牙爵士提諾10年…" at bounding box center [352, 153] width 705 height 307
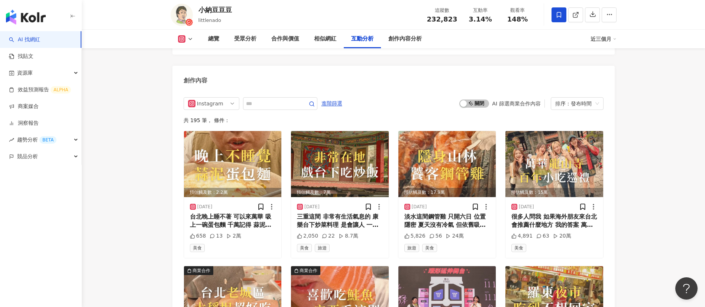
scroll to position [2100, 0]
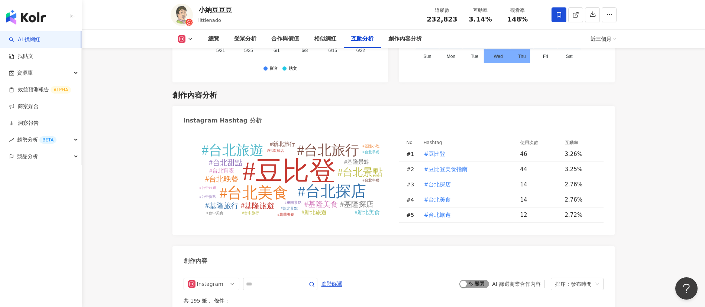
click at [468, 280] on button "啟動 關閉" at bounding box center [474, 284] width 30 height 8
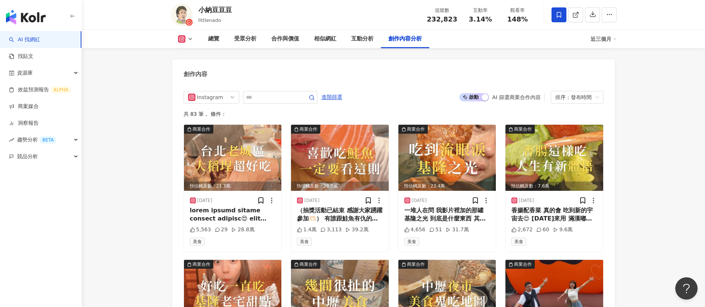
click at [411, 91] on div "Instagram 進階篩選 啟動 關閉 AI 篩選商業合作內容 排序：發布時間" at bounding box center [394, 97] width 420 height 13
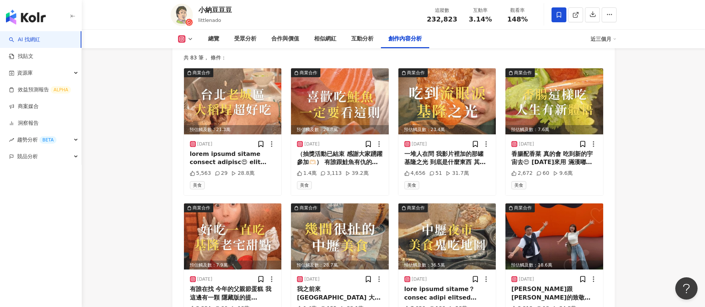
scroll to position [2344, 0]
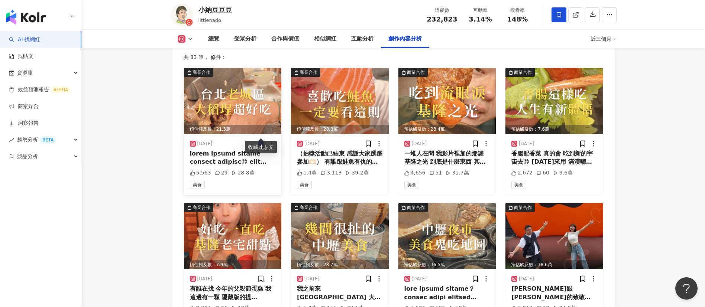
click at [230, 150] on div at bounding box center [233, 158] width 86 height 17
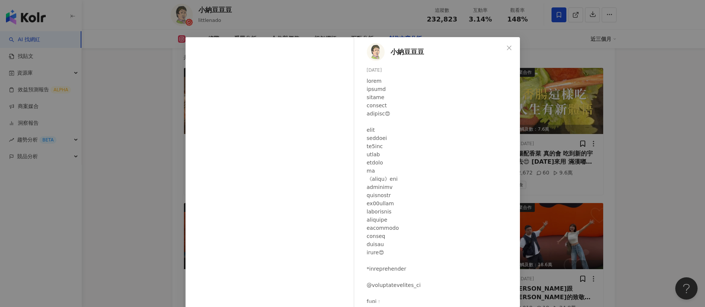
scroll to position [112, 0]
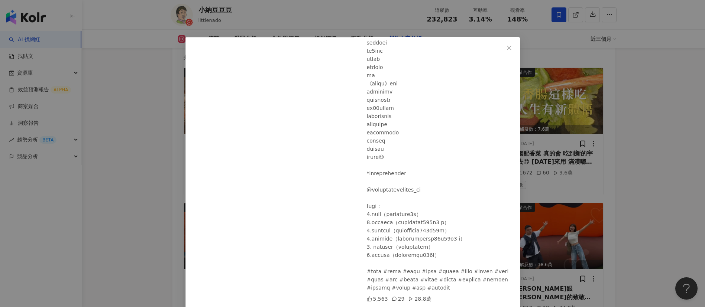
click at [433, 252] on div at bounding box center [440, 136] width 147 height 311
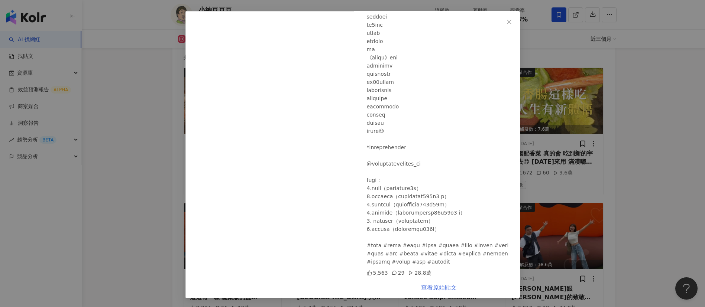
click at [431, 284] on link "查看原始貼文" at bounding box center [439, 287] width 36 height 7
click at [637, 168] on div "小納豆豆豆 2025/8/12 5,563 29 28.8萬 查看原始貼文" at bounding box center [352, 153] width 705 height 307
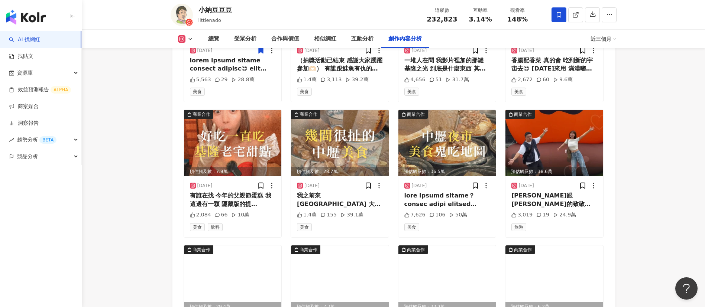
scroll to position [2437, 0]
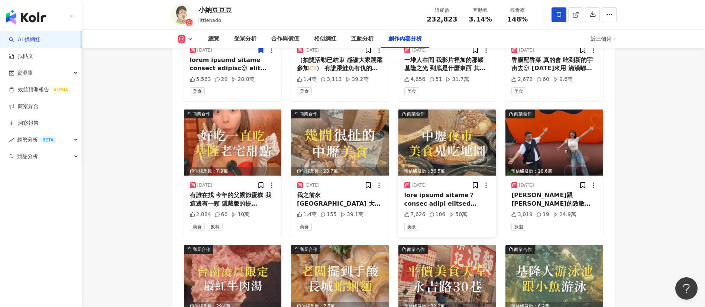
click at [451, 191] on div at bounding box center [447, 199] width 86 height 17
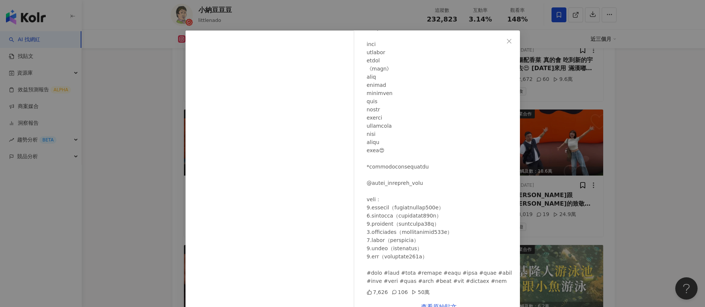
scroll to position [26, 0]
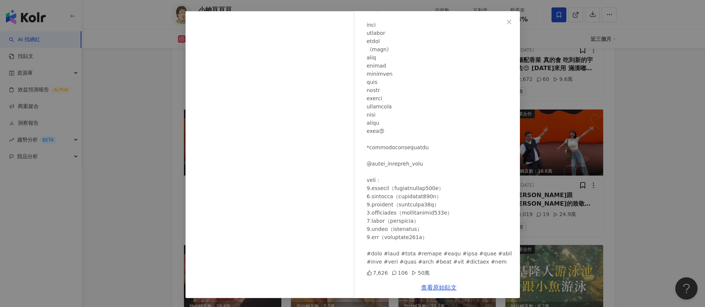
click at [435, 287] on link "查看原始貼文" at bounding box center [439, 287] width 36 height 7
click at [143, 81] on div "小納豆豆豆 2025/7/15 7,626 106 50萬 查看原始貼文" at bounding box center [352, 153] width 705 height 307
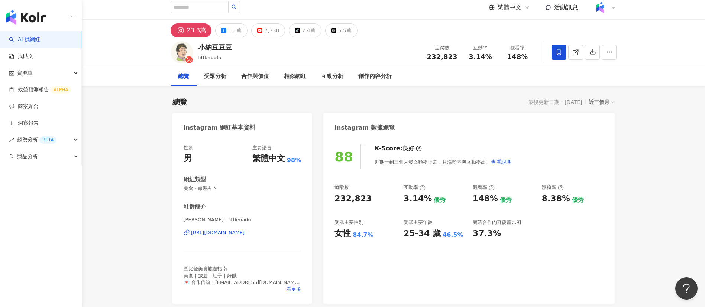
scroll to position [0, 0]
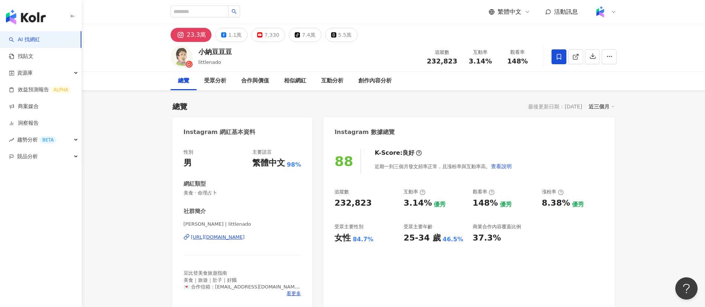
click at [268, 58] on div "小納豆豆豆 littlenado 追蹤數 232,823 互動率 3.14% 觀看率 148%" at bounding box center [394, 56] width 476 height 29
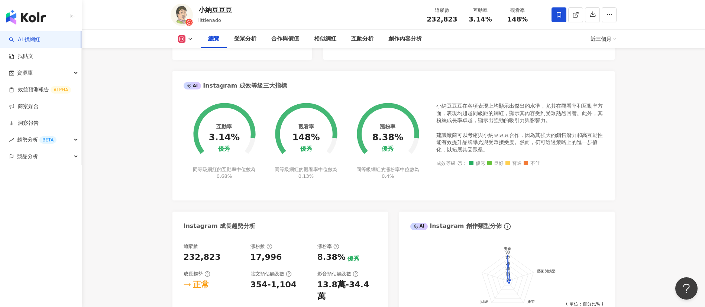
click at [24, 39] on link "AI 找網紅" at bounding box center [24, 39] width 31 height 7
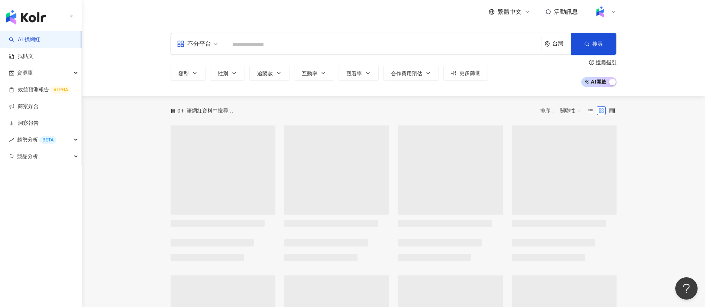
click at [328, 47] on input "search" at bounding box center [383, 45] width 310 height 14
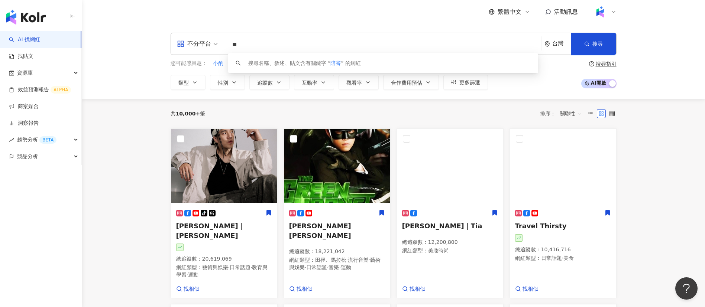
type input "**"
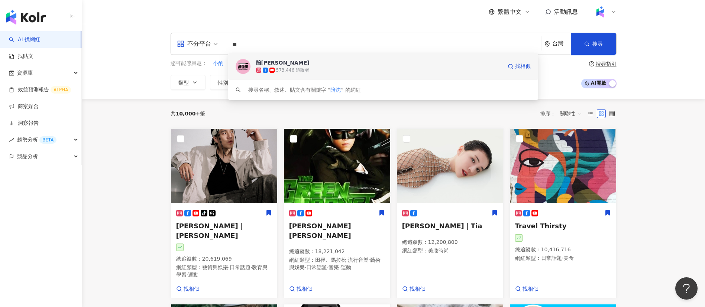
click at [288, 71] on div "573,446 追蹤者" at bounding box center [292, 70] width 33 height 6
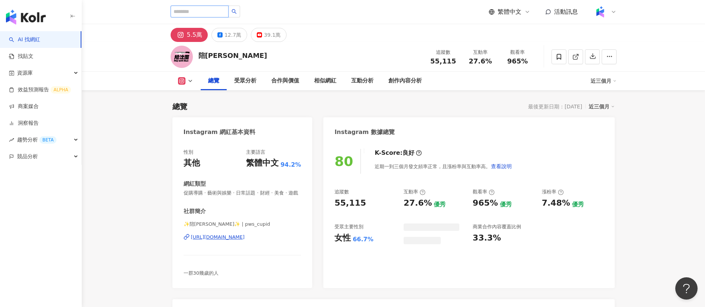
click at [200, 13] on input "search" at bounding box center [200, 12] width 58 height 12
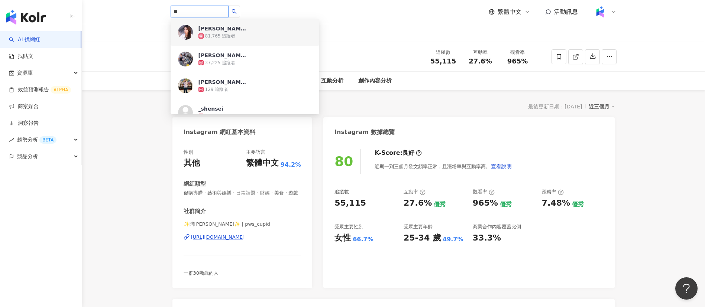
click at [191, 10] on input "**" at bounding box center [200, 12] width 58 height 12
type input "*"
paste input "**********"
type input "**********"
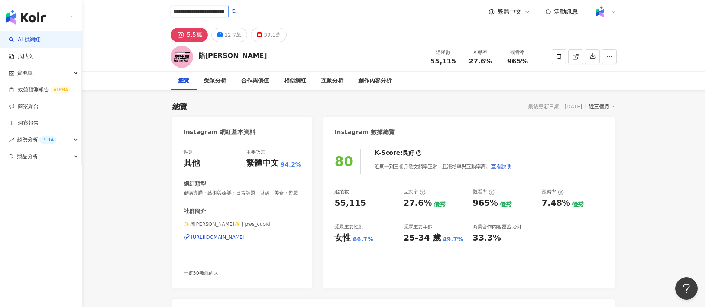
scroll to position [0, 46]
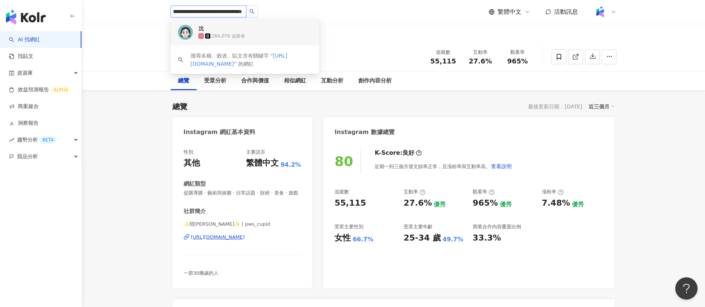
click at [223, 37] on div "264,076 追蹤者" at bounding box center [228, 36] width 33 height 6
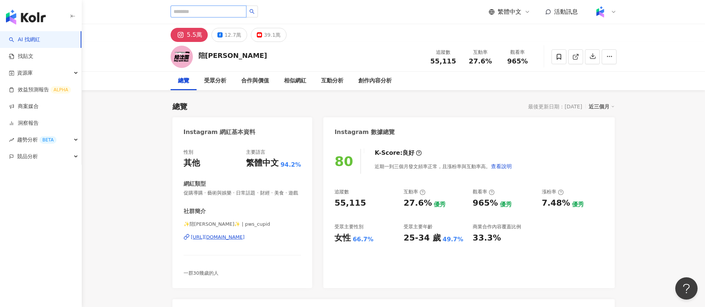
scroll to position [0, 0]
drag, startPoint x: 221, startPoint y: 52, endPoint x: 197, endPoint y: 53, distance: 24.9
drag, startPoint x: 197, startPoint y: 53, endPoint x: 324, endPoint y: 30, distance: 129.2
click at [324, 30] on div "5.5萬 12.7萬 39.1萬" at bounding box center [394, 33] width 476 height 18
drag, startPoint x: 225, startPoint y: 55, endPoint x: 199, endPoint y: 56, distance: 26.4
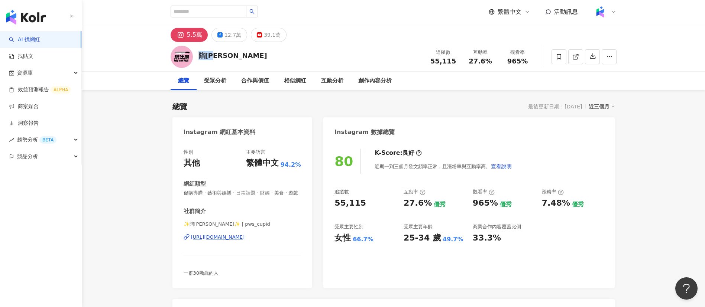
click at [199, 56] on div "陪沈團 追蹤數 55,115 互動率 27.6% 觀看率 965%" at bounding box center [394, 56] width 476 height 29
copy div "陪[PERSON_NAME]"
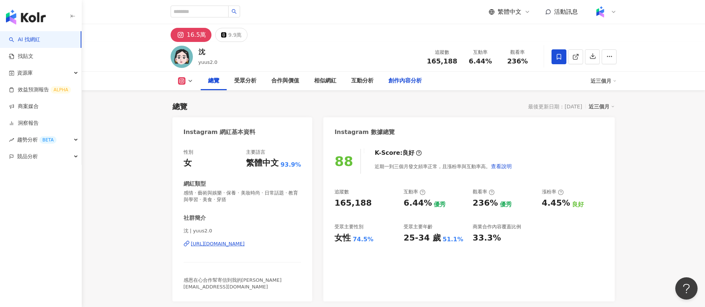
click at [396, 80] on div "創作內容分析" at bounding box center [404, 81] width 33 height 9
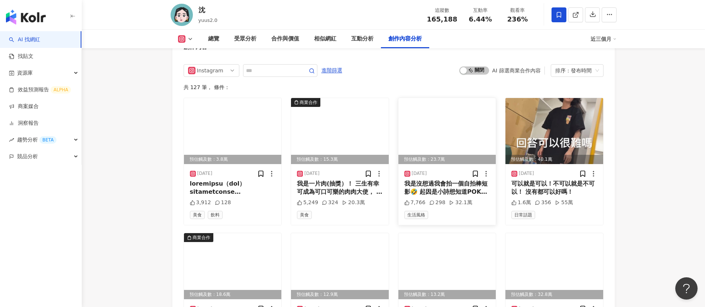
scroll to position [2392, 0]
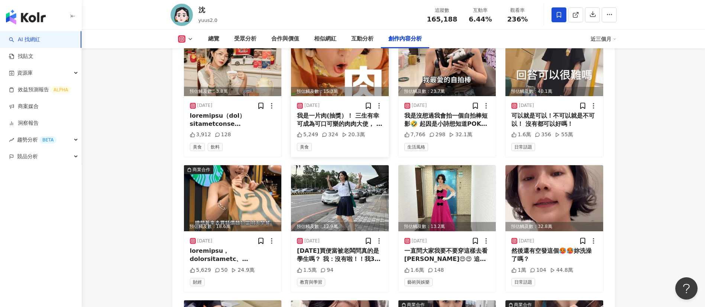
click at [330, 112] on div "我是一片肉(抽獎）！ 三生有幸可成為可口可樂的肉肉大使， 而我人生中最需要的就是肉～ 這次可口可樂幫我找來全家出了「姨次滿足熟成牛豚雙拼」便當 真的是想大聲跟…" at bounding box center [340, 120] width 86 height 17
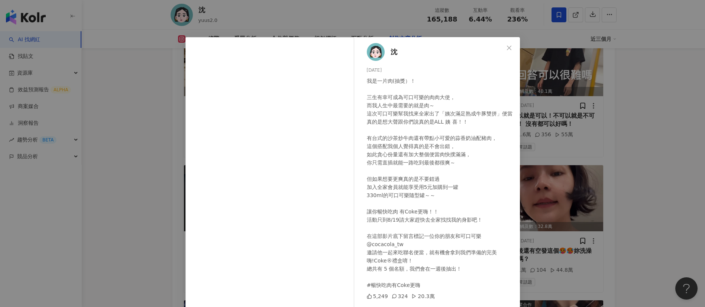
click at [652, 193] on div "沈 [DATE] 我是一片肉(抽獎）！ 三生有幸可成為可口可樂的肉肉大使， 而我人生中最需要的就是肉～ 這次可口可樂幫我找來全家出了「姨次滿足熟成牛豚雙拼」便…" at bounding box center [352, 153] width 705 height 307
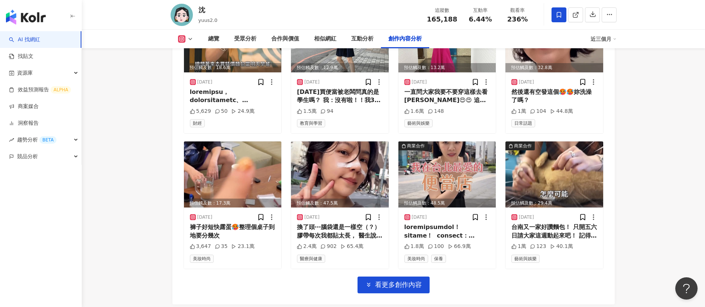
scroll to position [2551, 0]
click at [449, 223] on div at bounding box center [447, 231] width 86 height 17
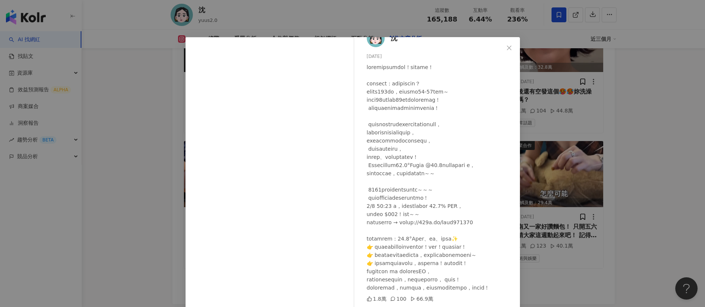
scroll to position [26, 0]
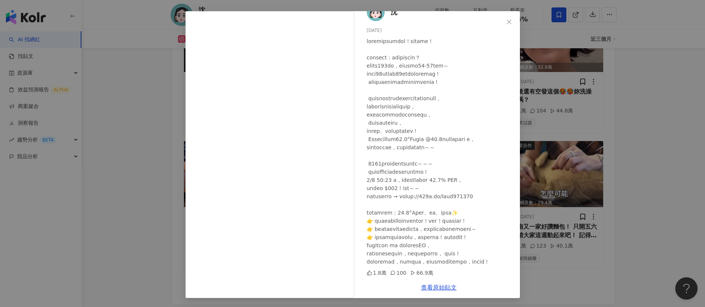
click at [655, 231] on div "沈 [DATE] 1.8萬 100 66.9萬 查看原始貼文" at bounding box center [352, 153] width 705 height 307
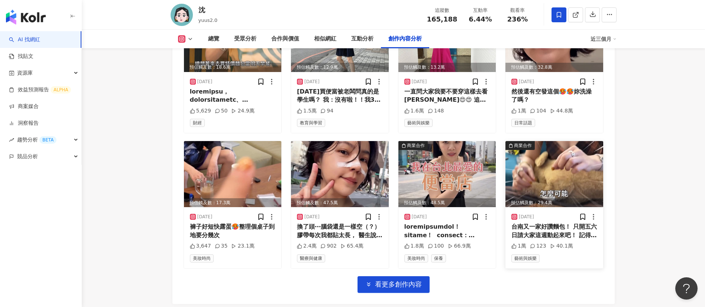
click at [563, 227] on div "台南又一家好讚麵包！ 只開五六日請大家這週動起來吧！ 記得先跟 @two.wild.ducks.hanging 預約， 他只有一人作業❤️❤️❤️ Two W…" at bounding box center [554, 231] width 86 height 17
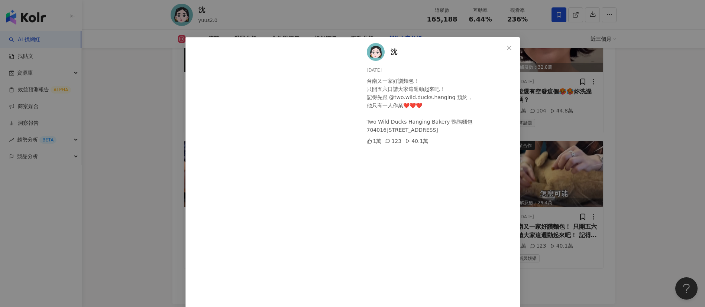
click at [589, 257] on div "沈 [DATE] 台南又一家好讚麵包！ 只開五六日請大家這週動起來吧！ 記得先跟 @two.wild.ducks.hanging 預約， 他只有一人作業❤️❤…" at bounding box center [352, 153] width 705 height 307
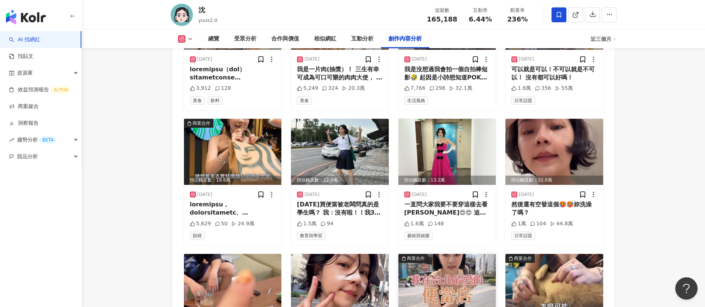
scroll to position [2439, 0]
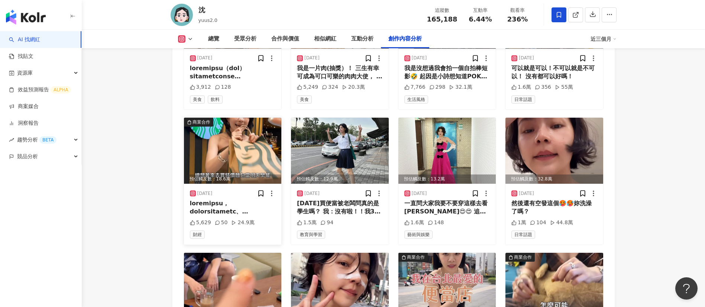
click at [241, 200] on div at bounding box center [233, 208] width 86 height 17
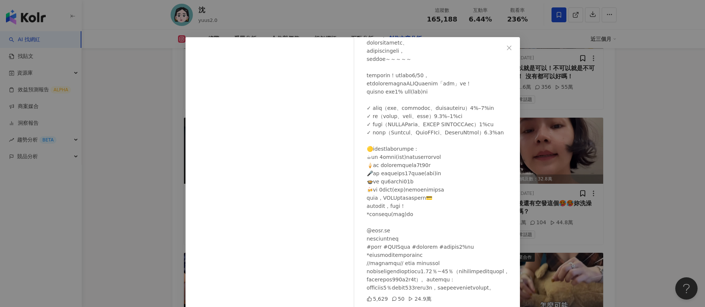
scroll to position [26, 0]
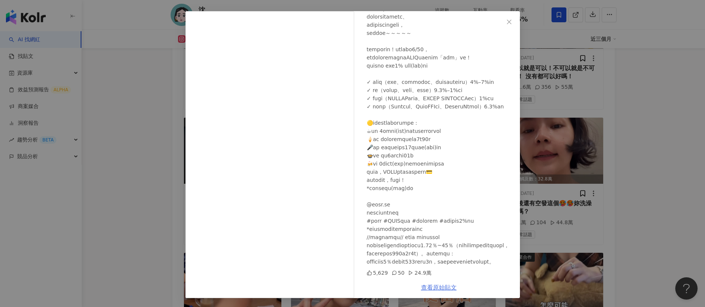
click at [430, 286] on link "查看原始貼文" at bounding box center [439, 287] width 36 height 7
click at [151, 82] on div "沈 [DATE] 5,629 50 24.9萬 查看原始貼文" at bounding box center [352, 153] width 705 height 307
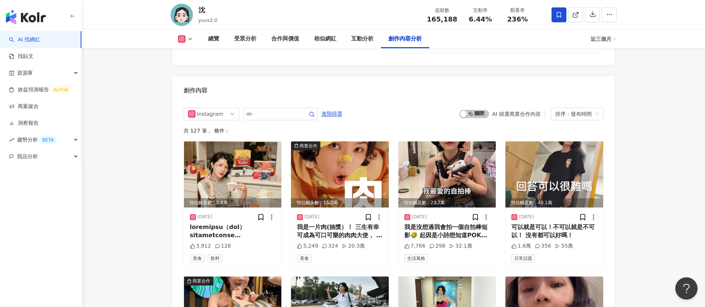
scroll to position [2362, 0]
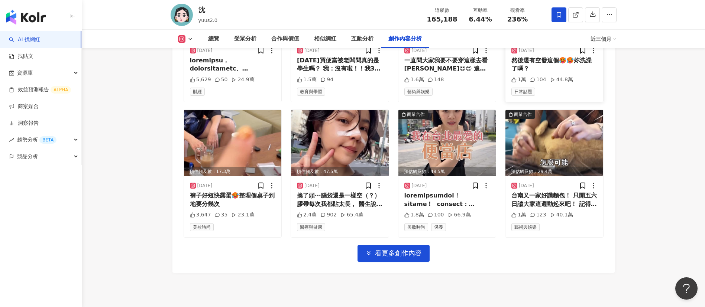
scroll to position [2583, 0]
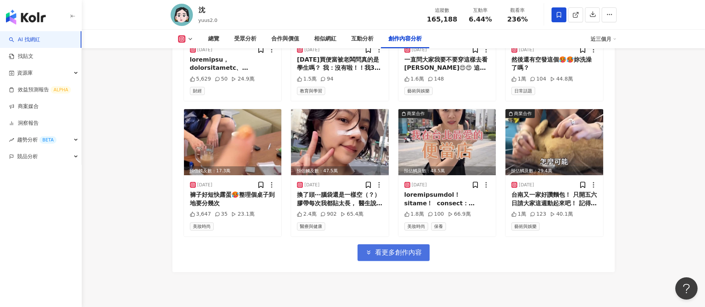
click at [395, 249] on span "看更多創作內容" at bounding box center [398, 253] width 47 height 8
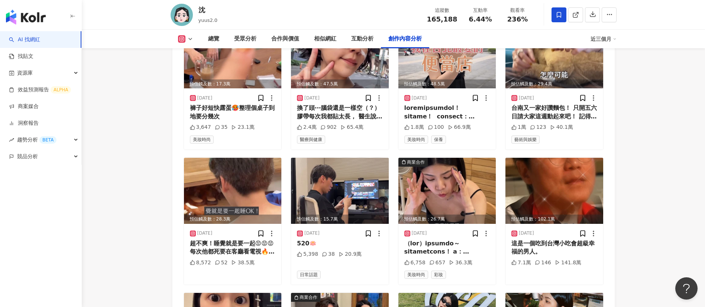
scroll to position [2798, 0]
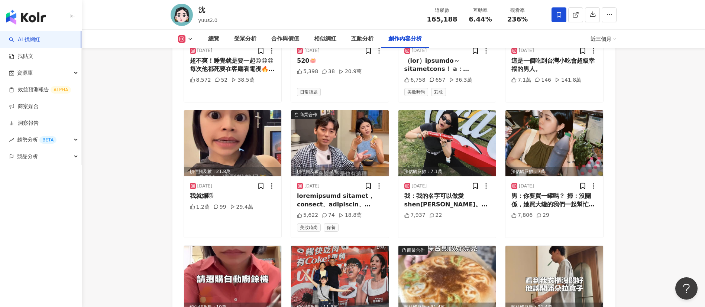
scroll to position [2853, 0]
click at [554, 192] on div "男：你要買一罐嗎？ 掃：沒關係，她買大罐的我們一起幫忙喝。 我：沒事啦我要自己喝的。" at bounding box center [554, 200] width 86 height 17
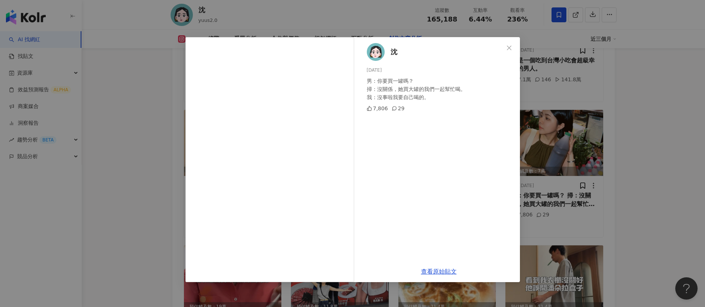
click at [616, 151] on div "沈 [DATE] 男：你要買一罐嗎？ 掃：沒關係，她買大罐的我們一起幫忙喝。 我：沒事啦我要自己喝的。 7,806 29 查看原始貼文" at bounding box center [352, 153] width 705 height 307
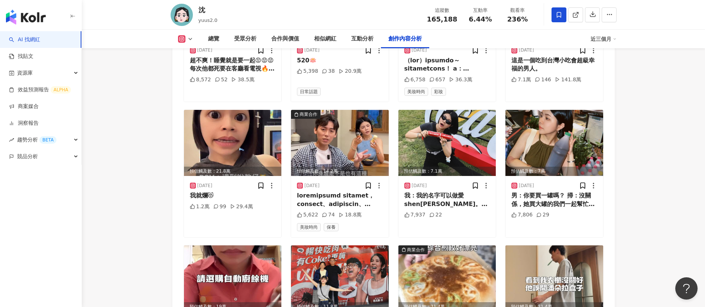
scroll to position [3017, 0]
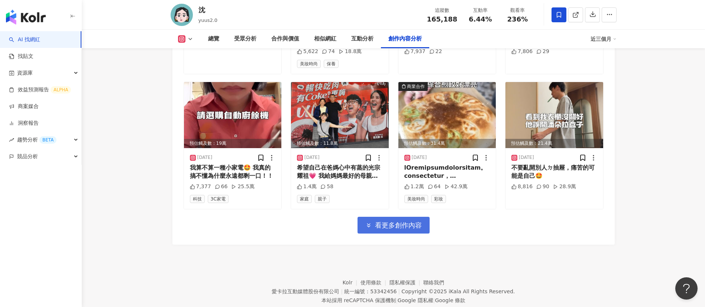
click at [382, 221] on span "看更多創作內容" at bounding box center [398, 225] width 47 height 8
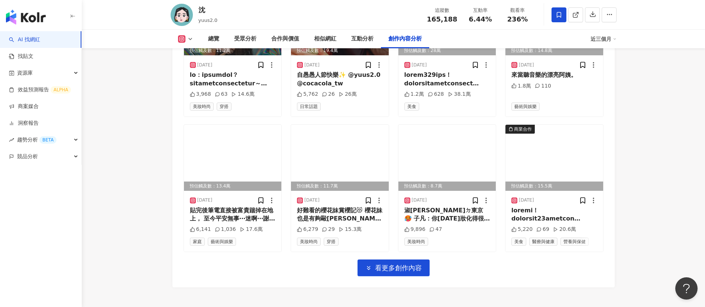
scroll to position [3381, 0]
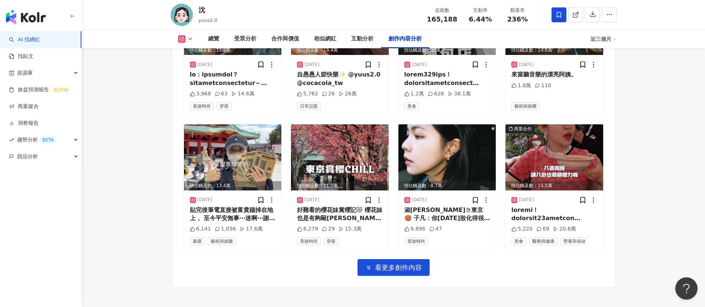
click at [368, 265] on icon "button" at bounding box center [368, 268] width 7 height 7
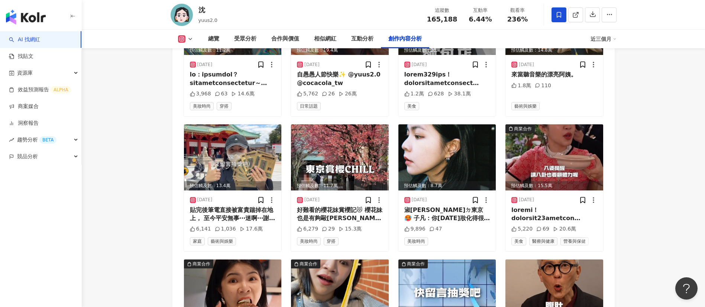
scroll to position [3494, 0]
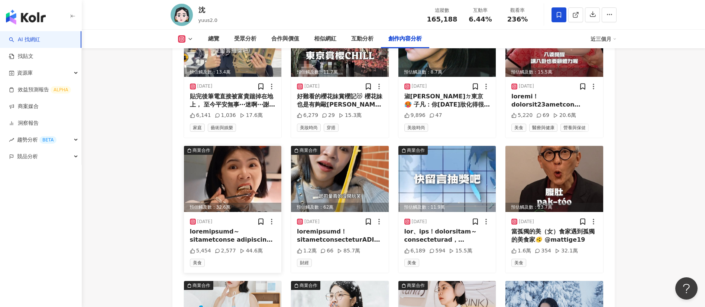
click at [246, 228] on div at bounding box center [233, 236] width 86 height 17
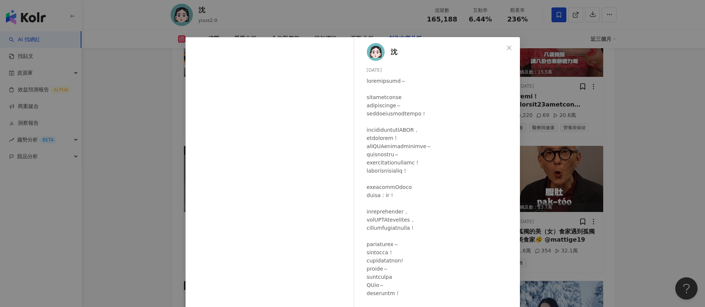
click at [461, 188] on div at bounding box center [440, 257] width 147 height 360
click at [621, 211] on div "沈 [DATE] 5,454 2,577 44.6萬 查看原始貼文" at bounding box center [352, 153] width 705 height 307
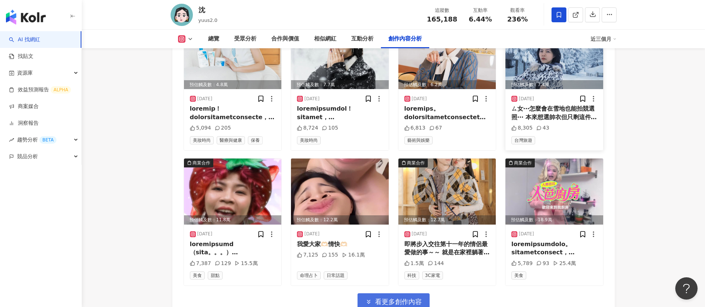
scroll to position [3754, 0]
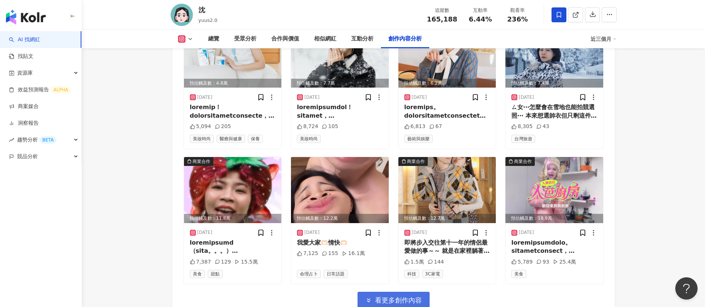
click at [404, 297] on span "看更多創作內容" at bounding box center [398, 301] width 47 height 8
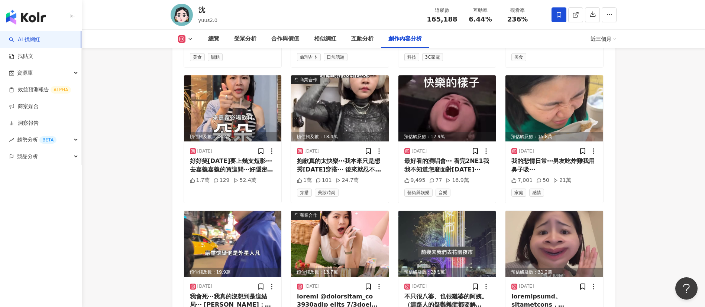
scroll to position [3971, 0]
click at [339, 292] on div at bounding box center [340, 300] width 86 height 17
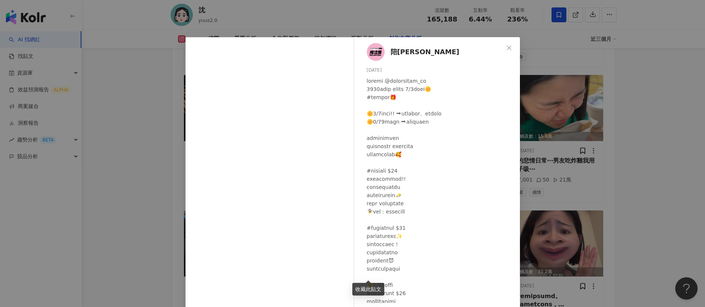
click at [140, 129] on div "陪[PERSON_NAME] [DATE] 7,198 175 19.2萬 查看原始貼文" at bounding box center [352, 153] width 705 height 307
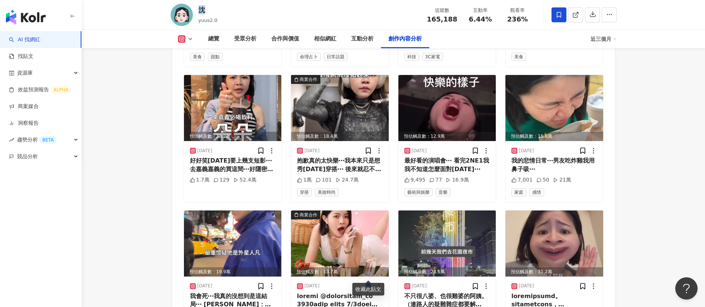
drag, startPoint x: 205, startPoint y: 12, endPoint x: 197, endPoint y: 12, distance: 8.9
click at [197, 12] on div "沈 yuus2.0 追蹤數 165,188 互動率 6.44% 觀看率 236%" at bounding box center [394, 14] width 476 height 29
copy div "沈"
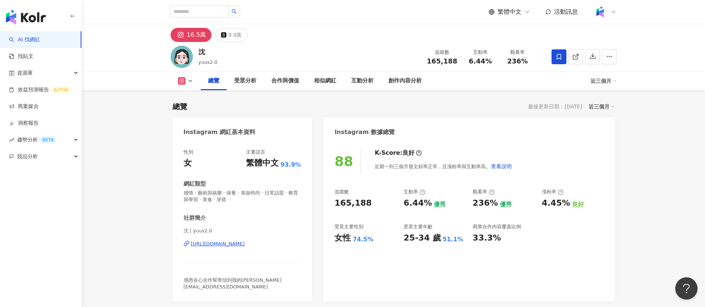
scroll to position [266, 0]
